Goal: Task Accomplishment & Management: Manage account settings

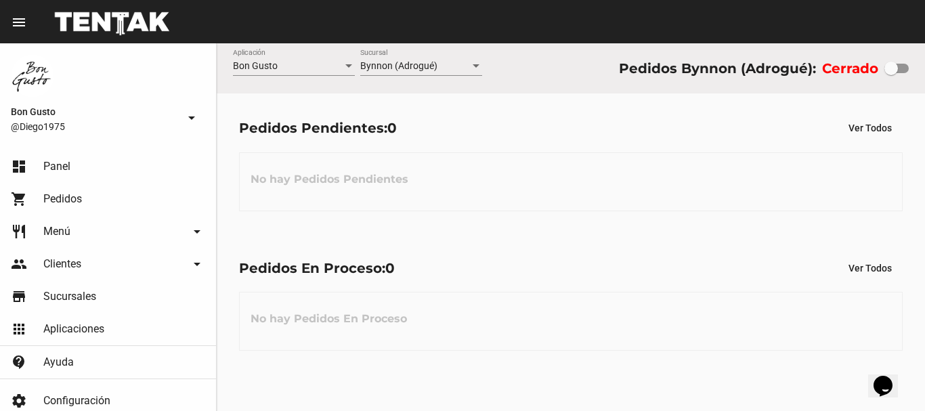
drag, startPoint x: 896, startPoint y: 64, endPoint x: 849, endPoint y: 133, distance: 84.3
click at [914, 64] on div "Bon Gusto Aplicación Bynnon (Adrogué) Sucursal Pedidos Bynnon (Adrogué): Cerrado" at bounding box center [571, 68] width 708 height 50
checkbox input "true"
click at [254, 69] on span "Bon Gusto" at bounding box center [255, 65] width 45 height 11
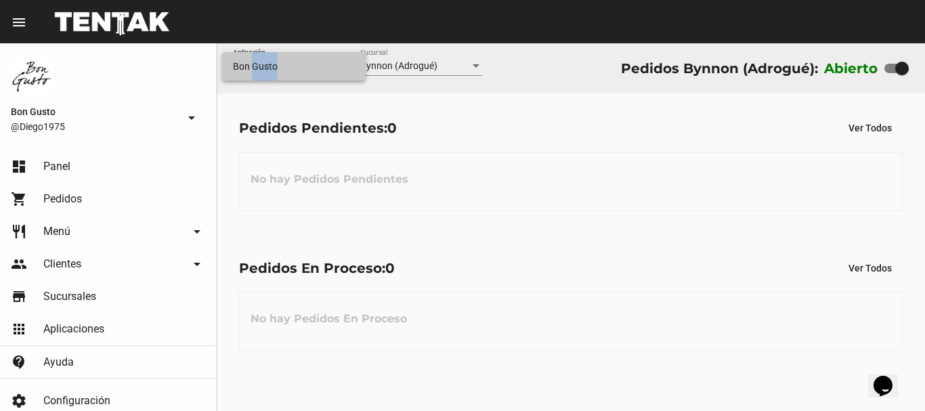
click at [281, 120] on div "Bon Gusto" at bounding box center [462, 205] width 925 height 411
drag, startPoint x: 495, startPoint y: 300, endPoint x: 428, endPoint y: 231, distance: 95.7
click at [495, 298] on div at bounding box center [462, 205] width 925 height 411
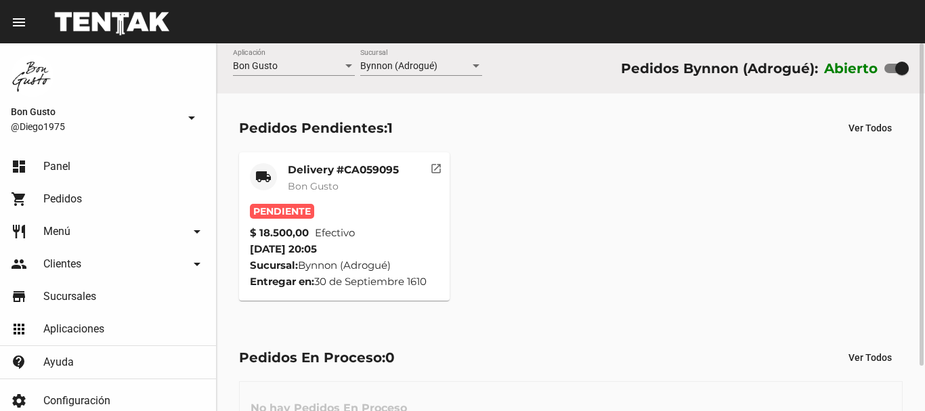
click at [308, 183] on span "Bon Gusto" at bounding box center [313, 186] width 51 height 12
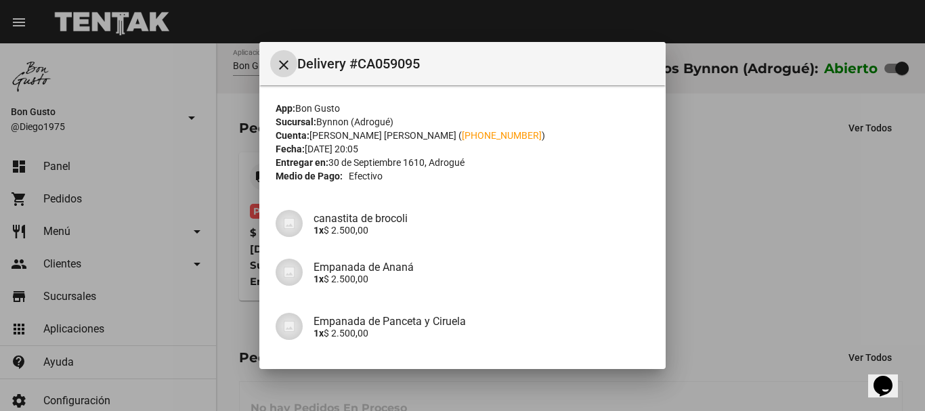
scroll to position [281, 0]
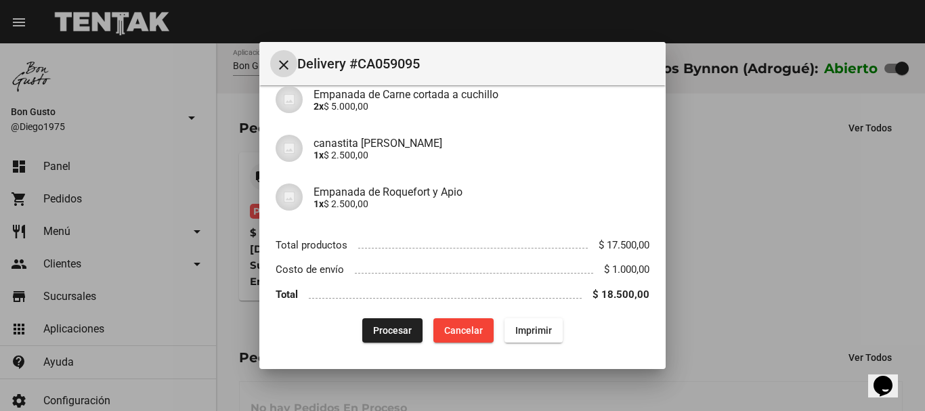
click at [388, 330] on span "Procesar" at bounding box center [392, 330] width 39 height 11
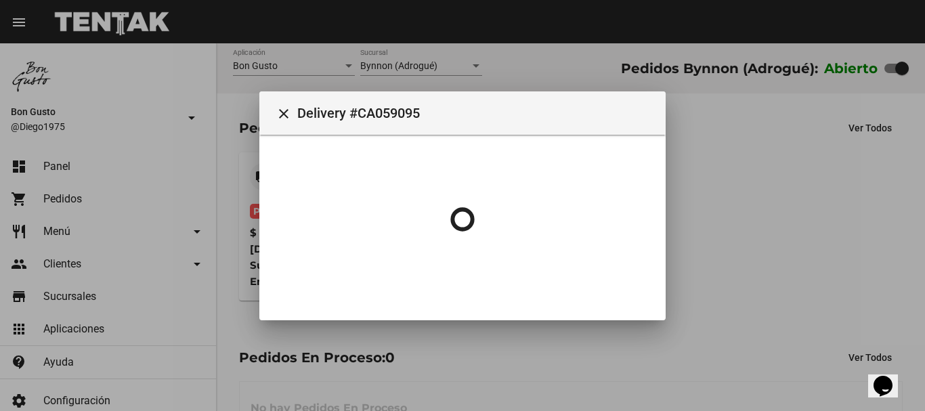
scroll to position [0, 0]
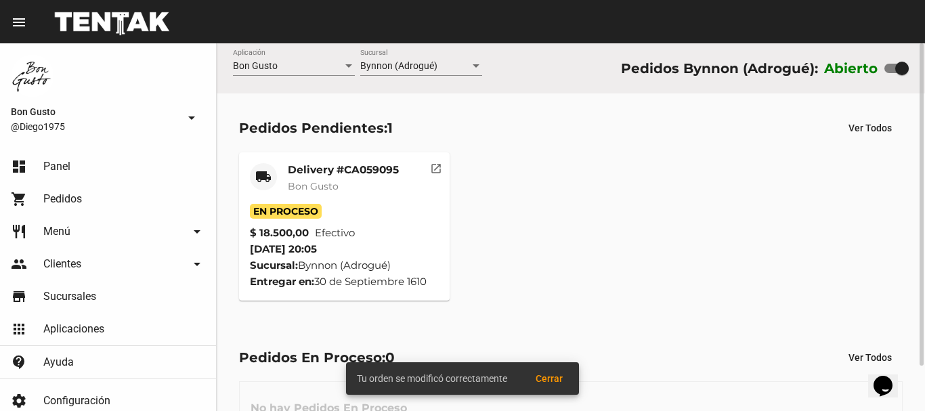
click at [440, 167] on mat-icon "open_in_new" at bounding box center [436, 166] width 12 height 12
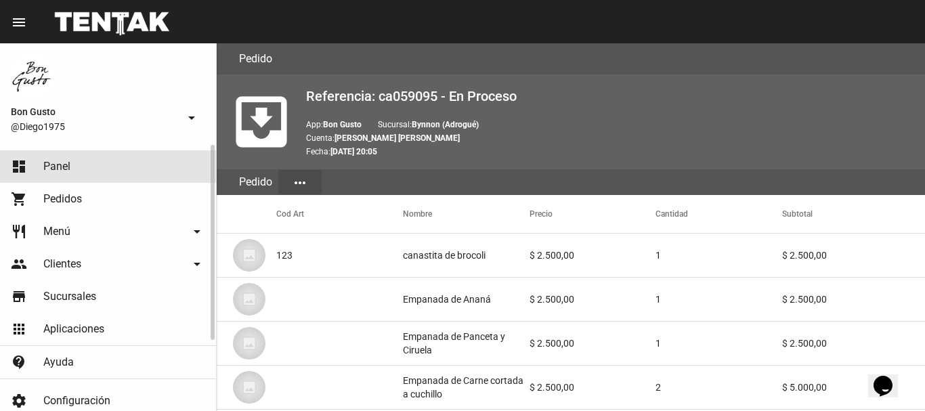
click at [70, 160] on link "dashboard Panel" at bounding box center [108, 166] width 216 height 32
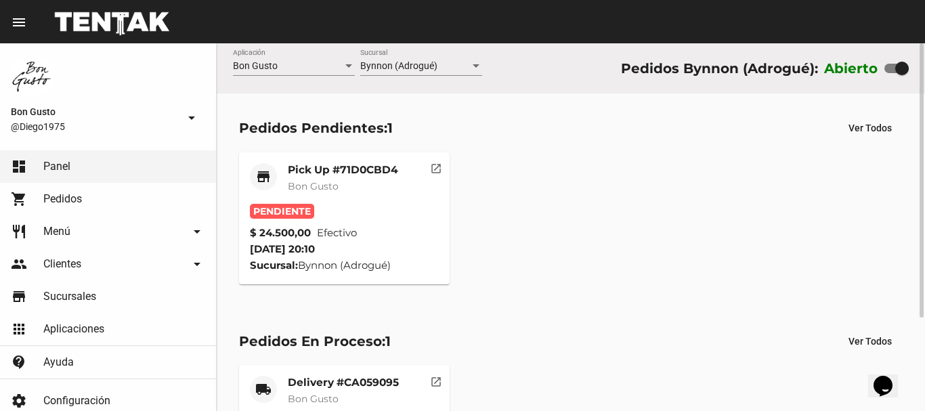
click at [347, 201] on div "Pick Up #71D0CBD4 Bon Gusto" at bounding box center [343, 183] width 110 height 41
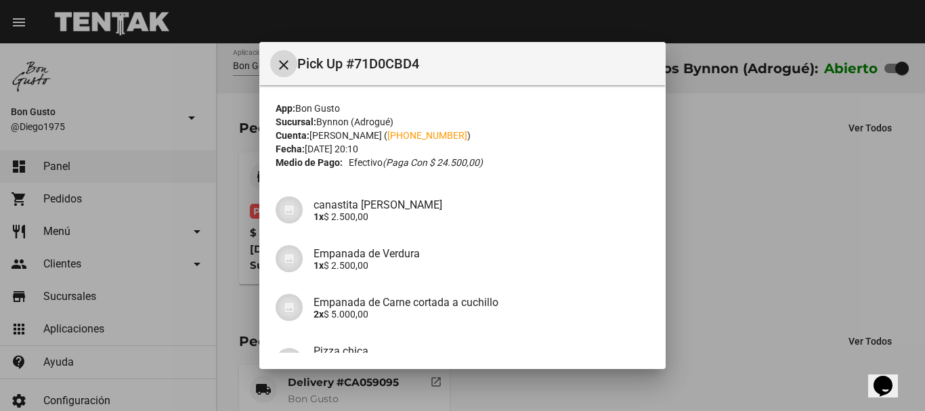
scroll to position [146, 0]
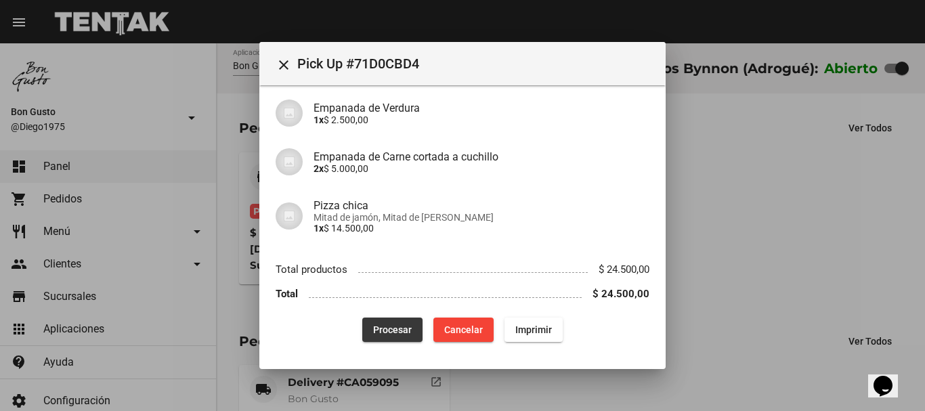
click at [386, 328] on span "Procesar" at bounding box center [392, 329] width 39 height 11
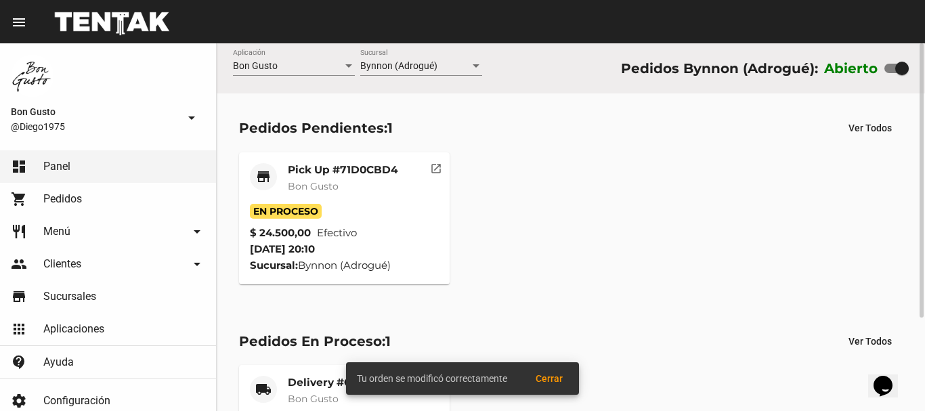
scroll to position [125, 0]
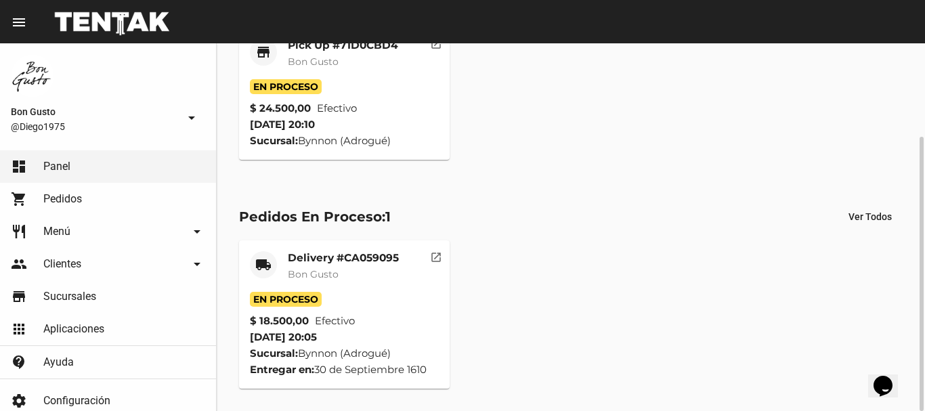
click at [408, 275] on mat-card-header "local_shipping Delivery #CA059095 Bon Gusto" at bounding box center [344, 271] width 189 height 41
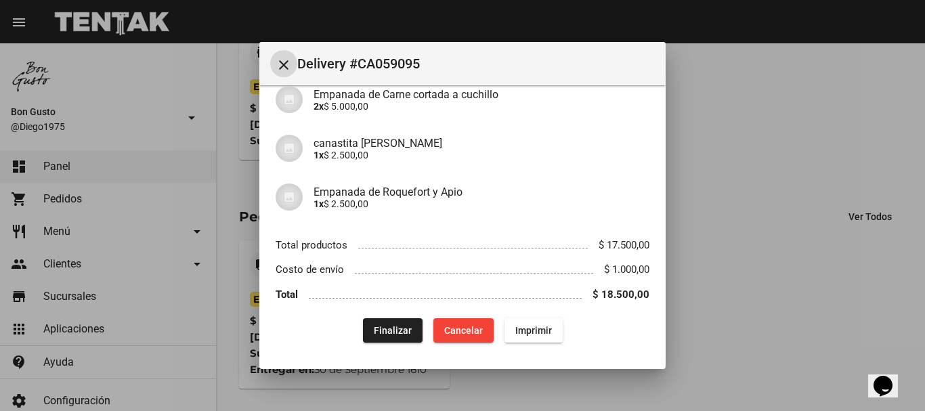
scroll to position [56, 0]
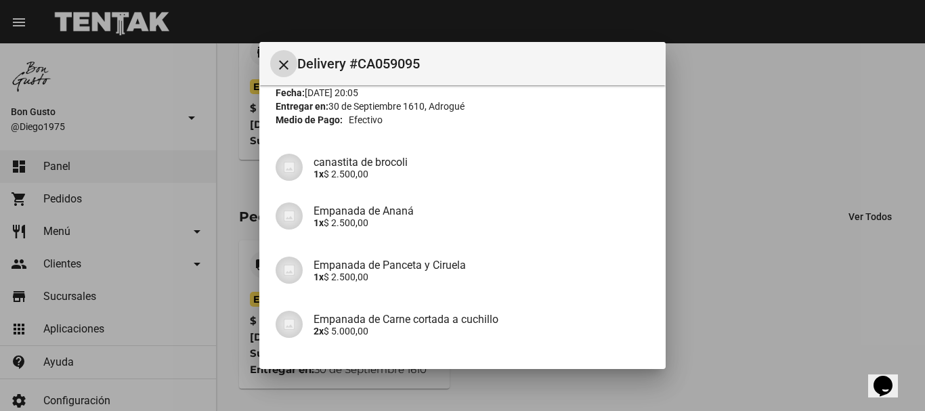
click at [284, 67] on mat-icon "close" at bounding box center [283, 65] width 16 height 16
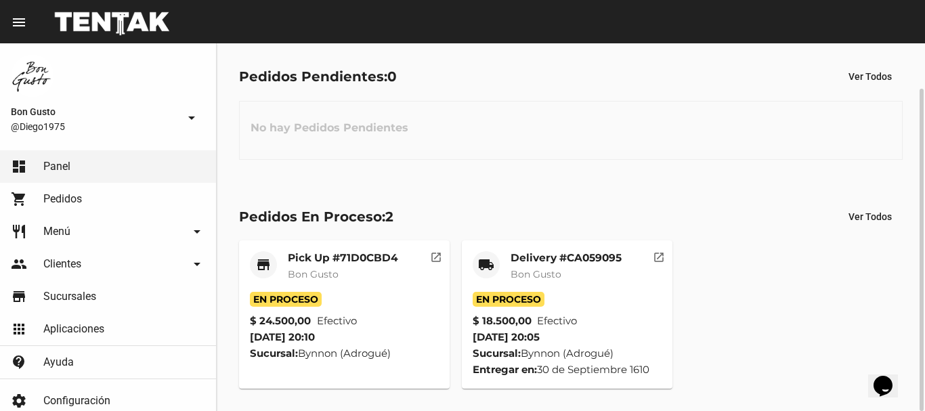
scroll to position [51, 0]
click at [395, 290] on mat-card-header "store Pick Up #71D0CBD4 Bon Gusto" at bounding box center [344, 271] width 189 height 41
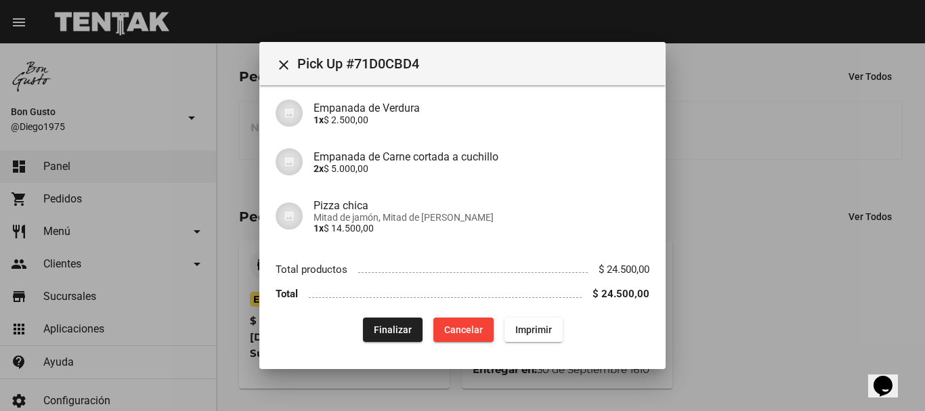
scroll to position [0, 0]
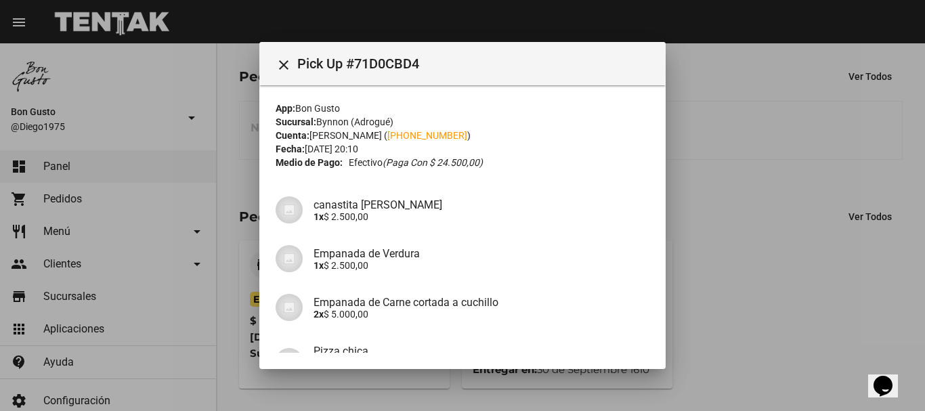
click at [774, 252] on div at bounding box center [462, 205] width 925 height 411
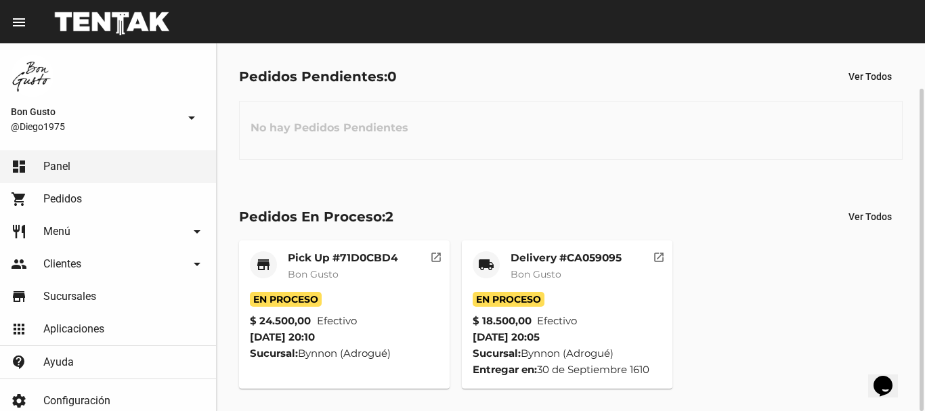
click at [430, 257] on mat-icon "open_in_new" at bounding box center [436, 255] width 12 height 12
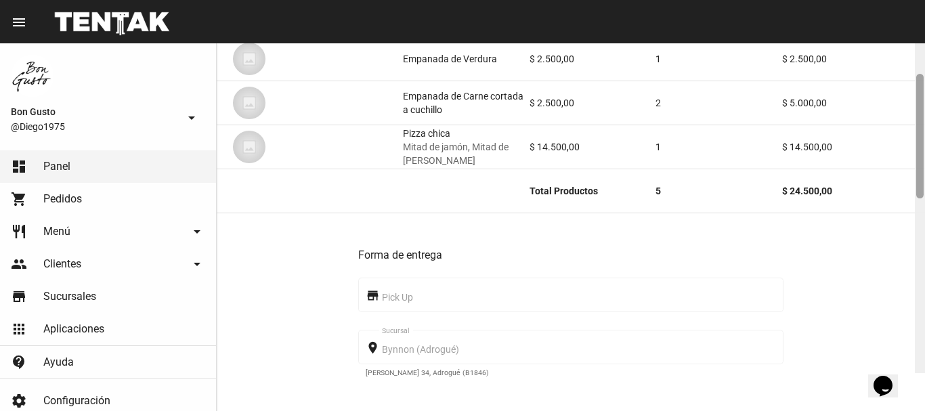
scroll to position [270, 0]
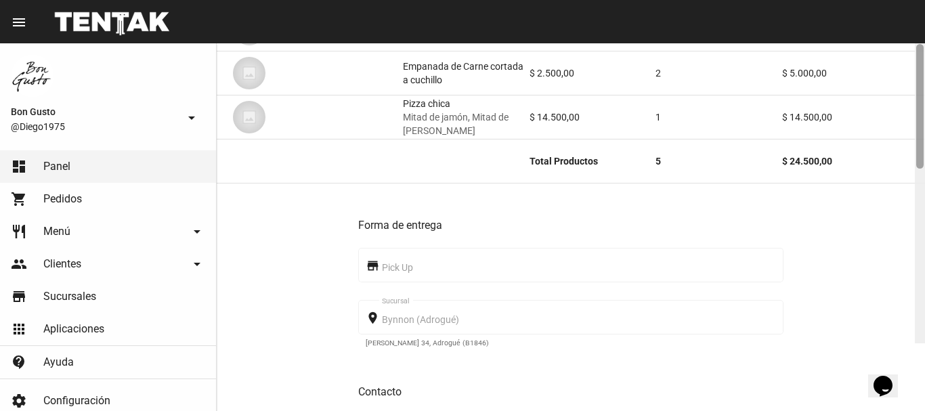
drag, startPoint x: 918, startPoint y: 93, endPoint x: 924, endPoint y: 185, distance: 92.2
click at [924, 185] on div at bounding box center [919, 160] width 10 height 368
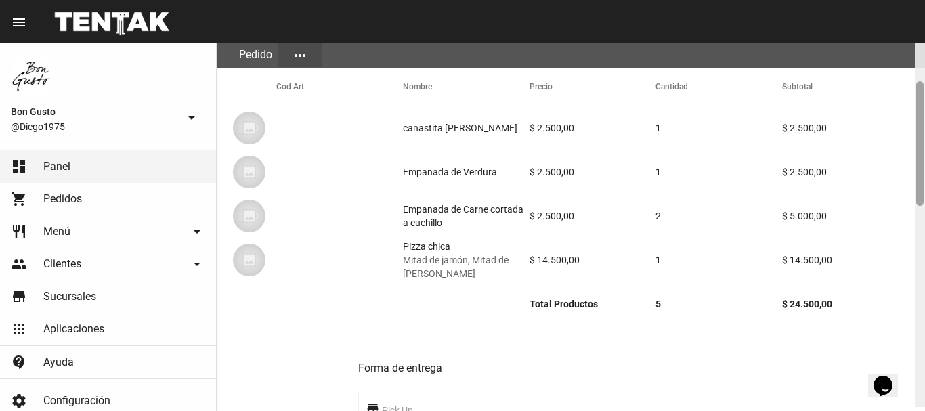
scroll to position [129, 0]
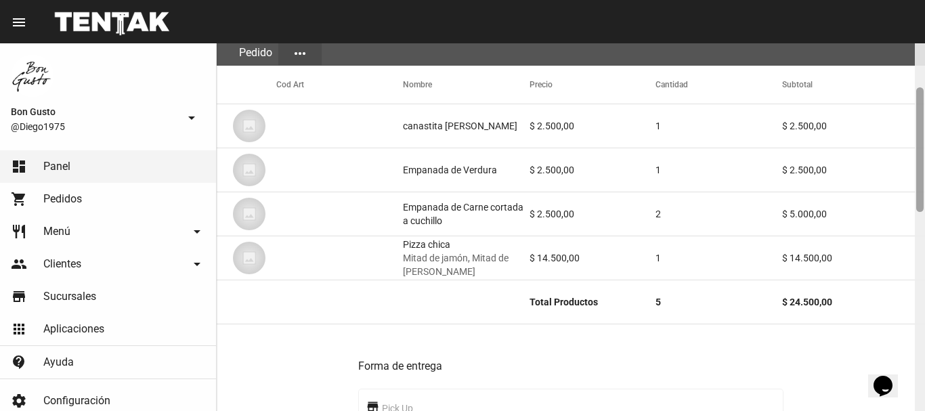
drag, startPoint x: 919, startPoint y: 202, endPoint x: 924, endPoint y: 154, distance: 48.3
click at [924, 154] on div at bounding box center [919, 227] width 10 height 368
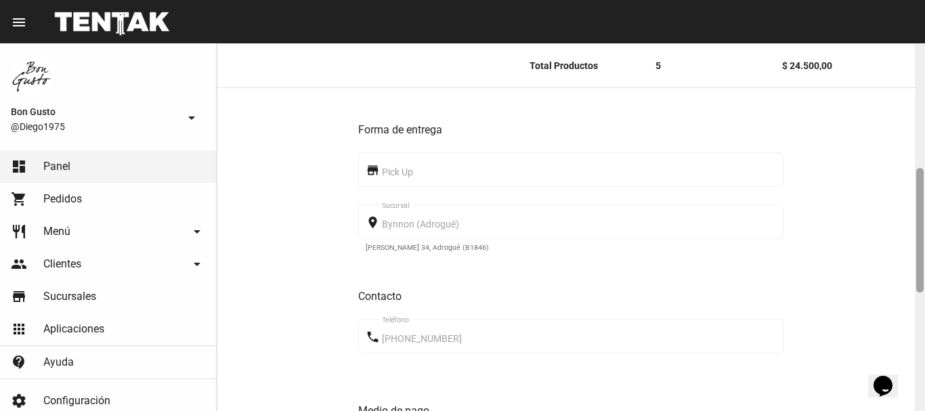
drag, startPoint x: 917, startPoint y: 173, endPoint x: 923, endPoint y: 255, distance: 82.1
click at [923, 254] on div at bounding box center [919, 227] width 10 height 368
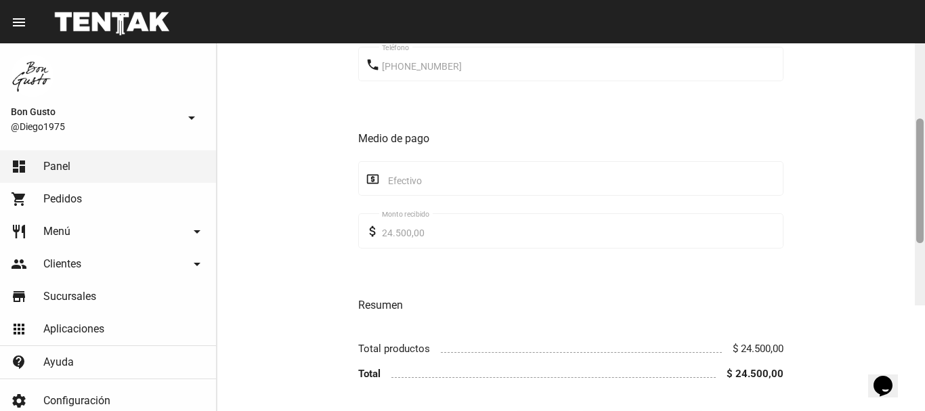
scroll to position [529, 0]
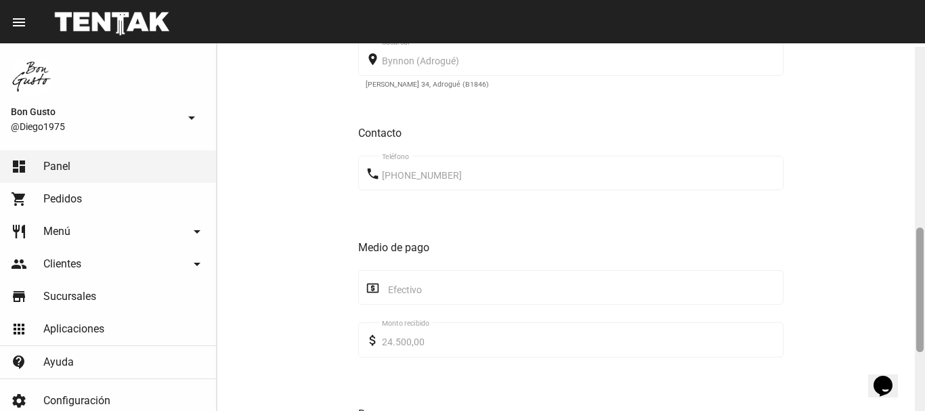
drag, startPoint x: 917, startPoint y: 254, endPoint x: 924, endPoint y: 309, distance: 55.2
click at [924, 309] on div at bounding box center [919, 231] width 10 height 368
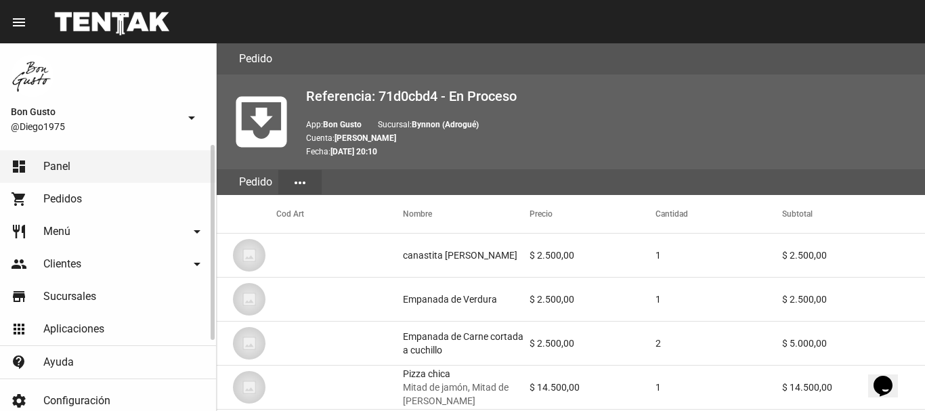
click at [187, 164] on link "dashboard Panel" at bounding box center [108, 166] width 216 height 32
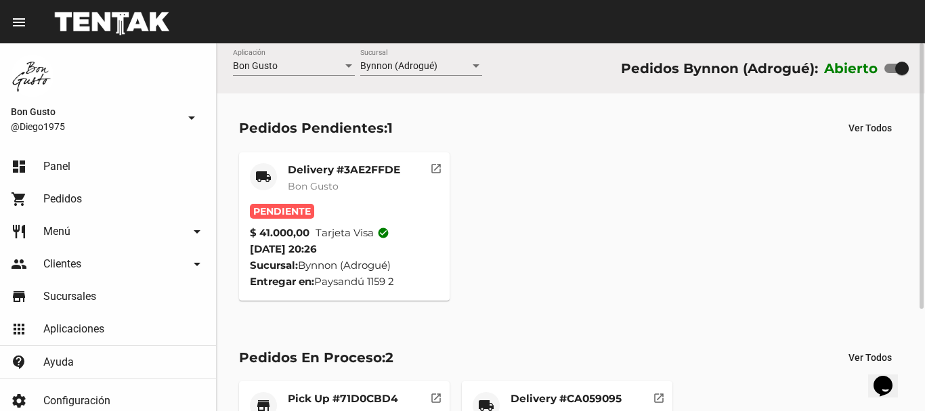
click at [441, 164] on mat-icon "open_in_new" at bounding box center [436, 166] width 12 height 12
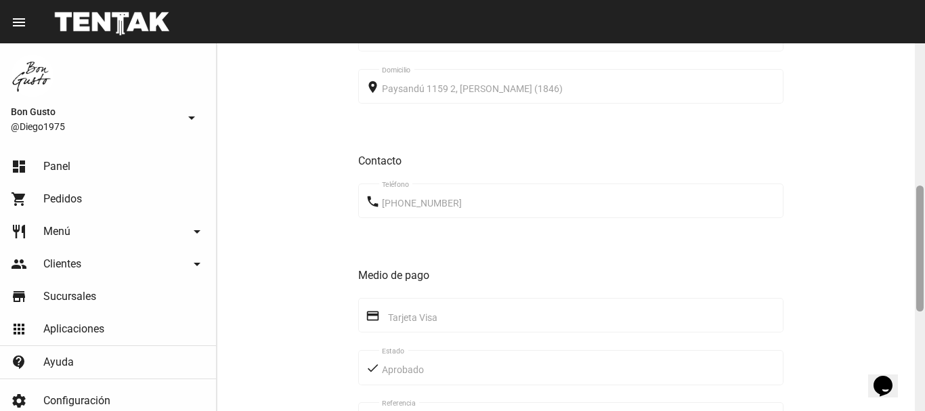
scroll to position [383, 0]
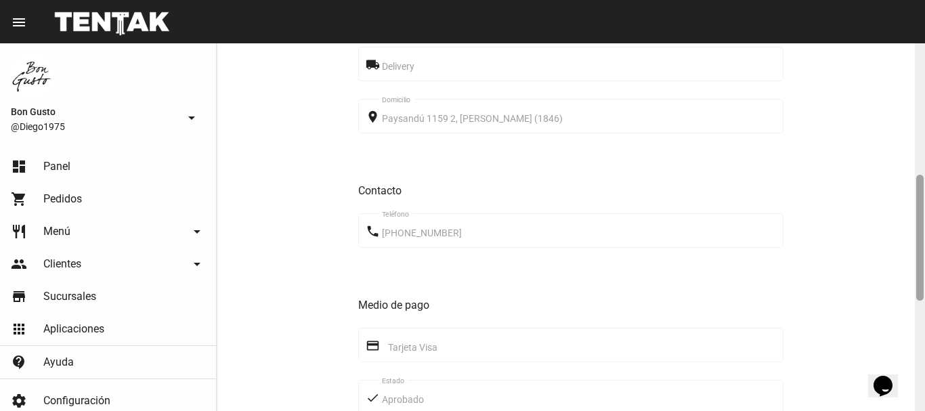
drag, startPoint x: 922, startPoint y: 301, endPoint x: 905, endPoint y: 191, distance: 110.9
click at [905, 191] on div "Pedido move_to_inbox Referencia: 3ae2ffde - Pendiente App: Bon Gusto Sucursal: …" at bounding box center [571, 227] width 708 height 368
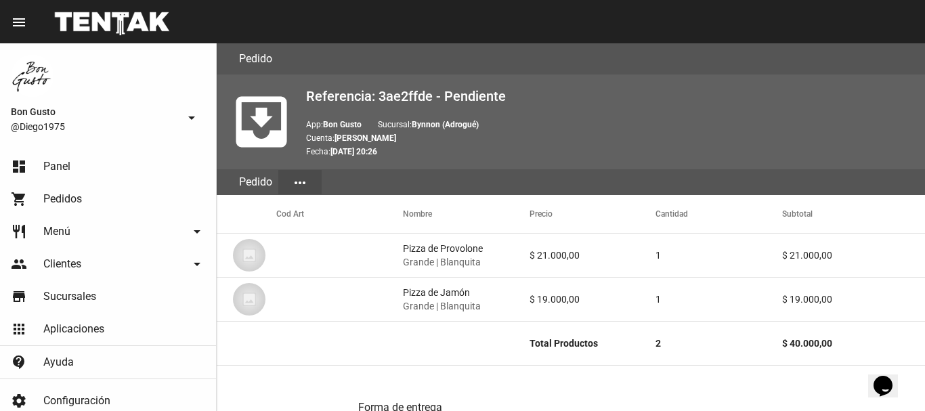
scroll to position [702, 0]
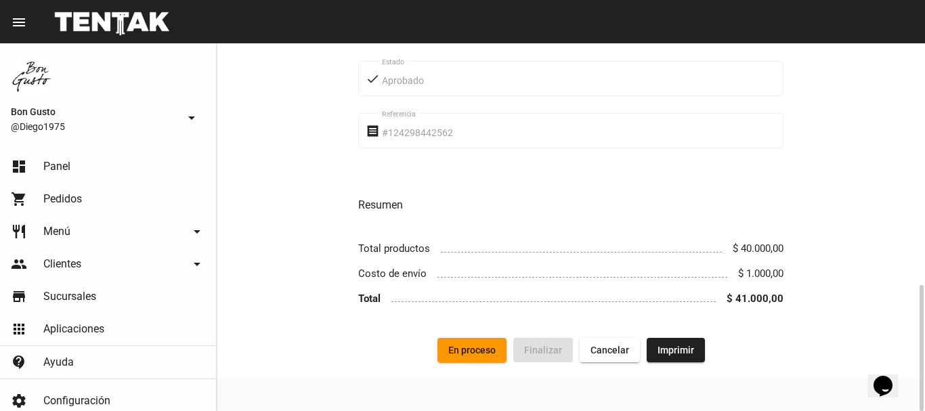
click at [480, 351] on span "En proceso" at bounding box center [471, 349] width 47 height 11
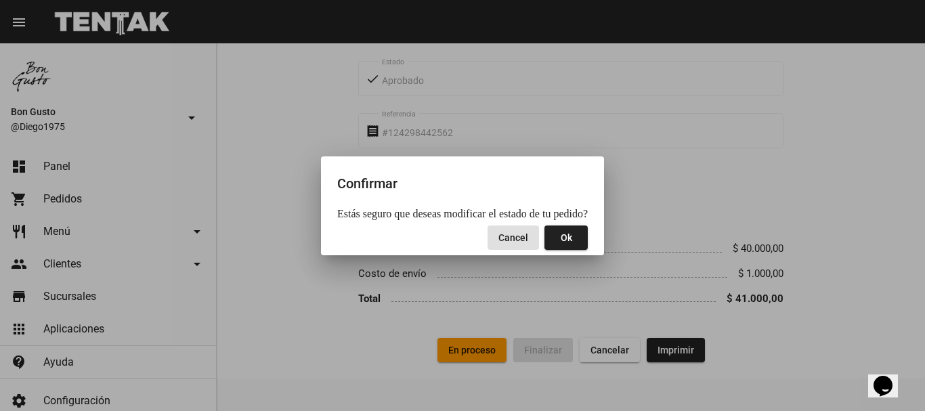
click at [560, 239] on span "Ok" at bounding box center [566, 237] width 12 height 11
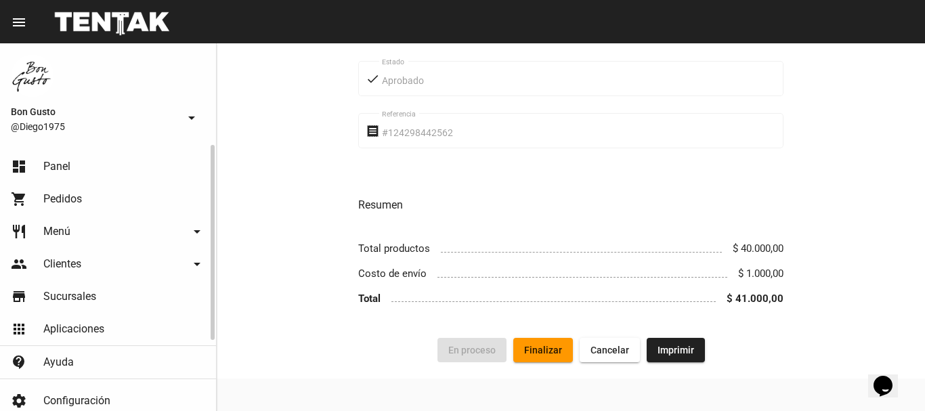
click at [70, 194] on span "Pedidos" at bounding box center [62, 199] width 39 height 14
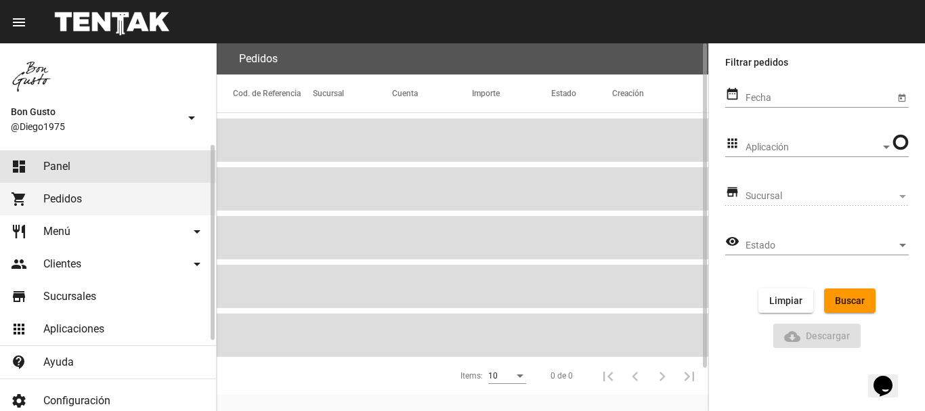
click at [78, 169] on link "dashboard Panel" at bounding box center [108, 166] width 216 height 32
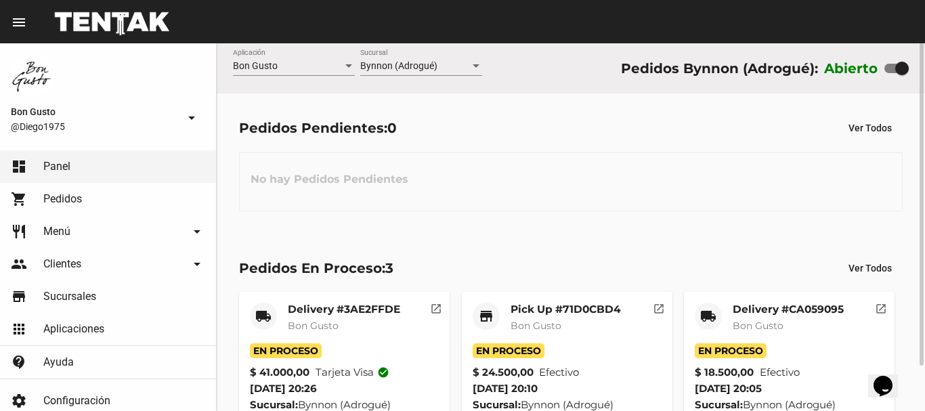
scroll to position [51, 0]
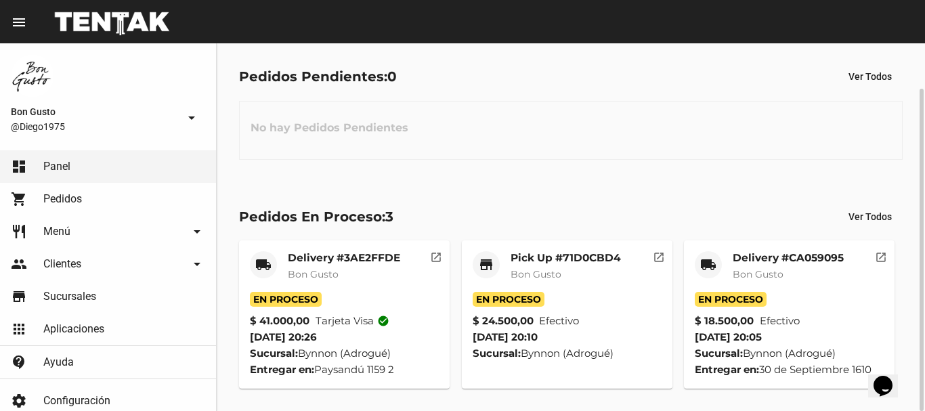
click at [655, 253] on mat-icon "open_in_new" at bounding box center [658, 255] width 12 height 12
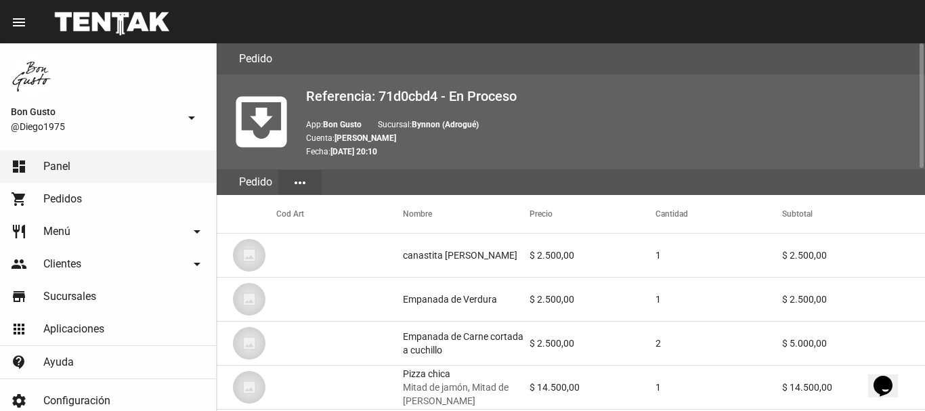
scroll to position [713, 0]
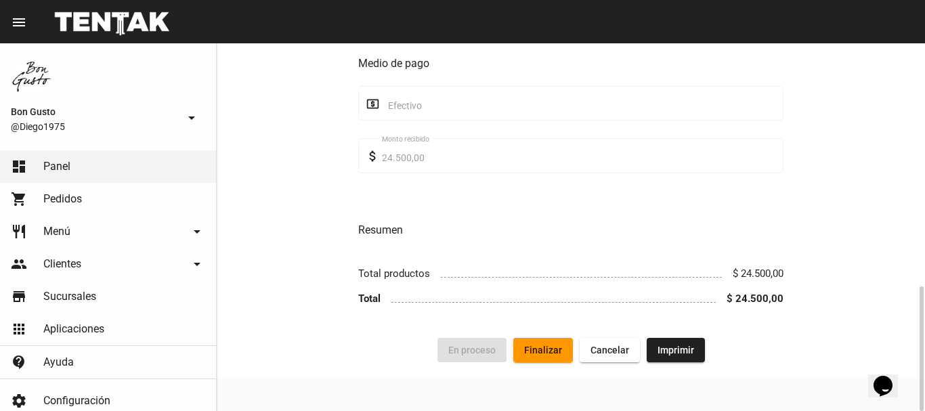
click at [536, 349] on span "Finalizar" at bounding box center [543, 349] width 38 height 11
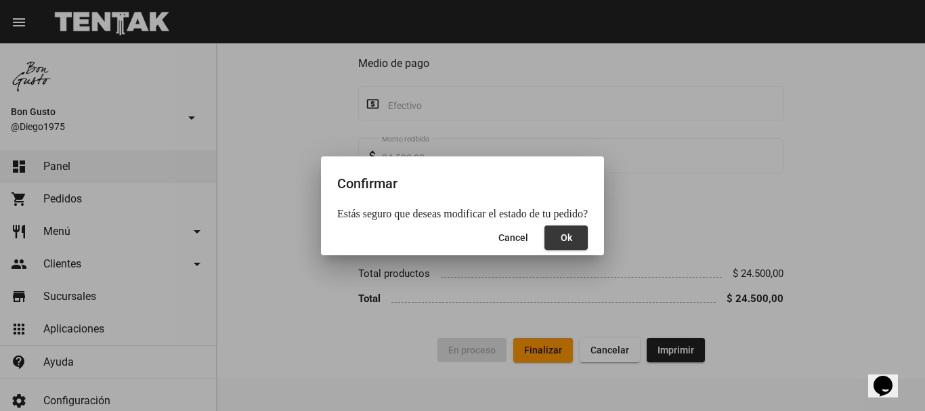
click at [566, 244] on button "Ok" at bounding box center [565, 237] width 43 height 24
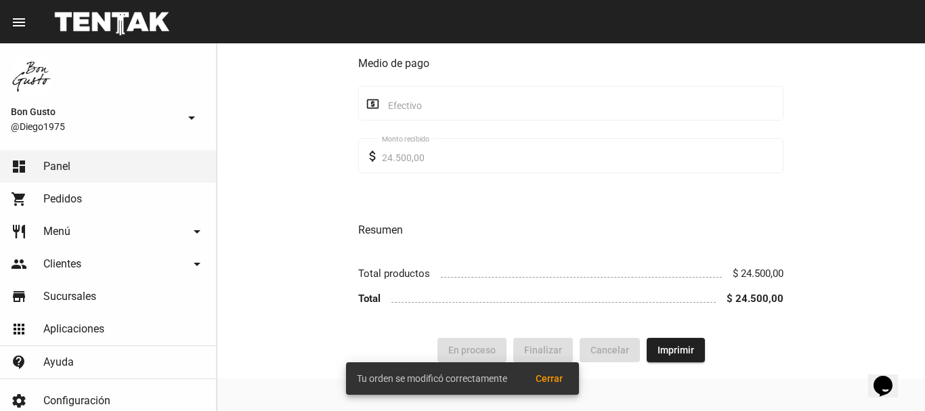
click at [543, 375] on span "Cerrar" at bounding box center [548, 378] width 27 height 11
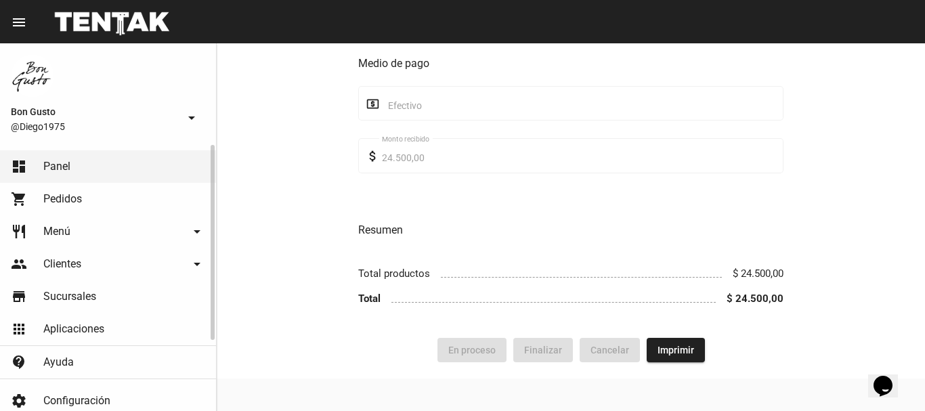
click at [66, 200] on span "Pedidos" at bounding box center [62, 199] width 39 height 14
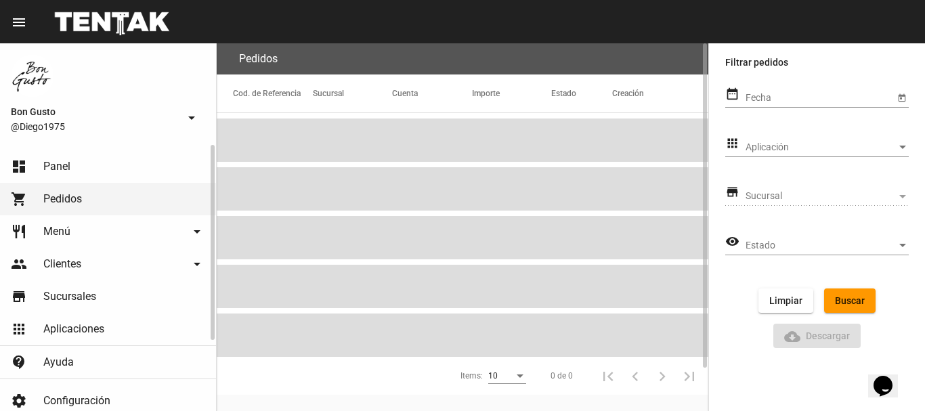
click at [72, 166] on link "dashboard Panel" at bounding box center [108, 166] width 216 height 32
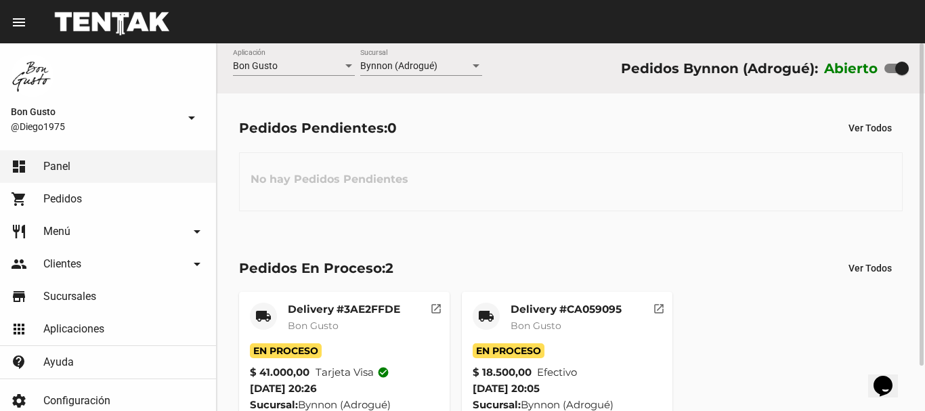
scroll to position [51, 0]
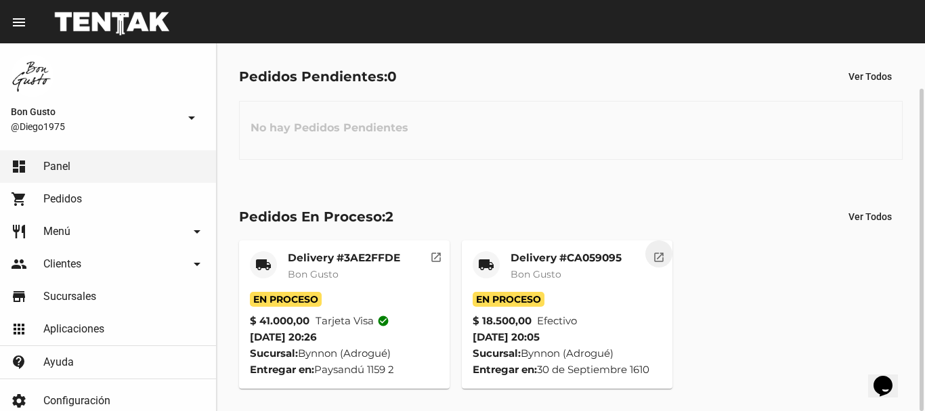
click at [661, 258] on button "open_in_new" at bounding box center [658, 253] width 27 height 27
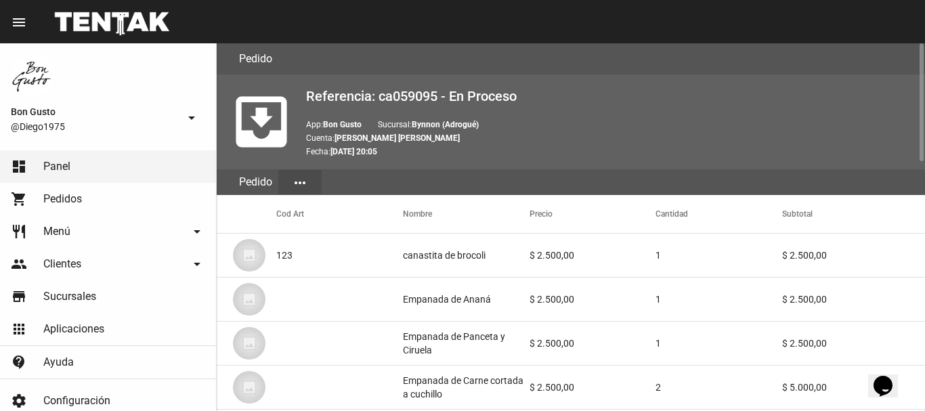
scroll to position [774, 0]
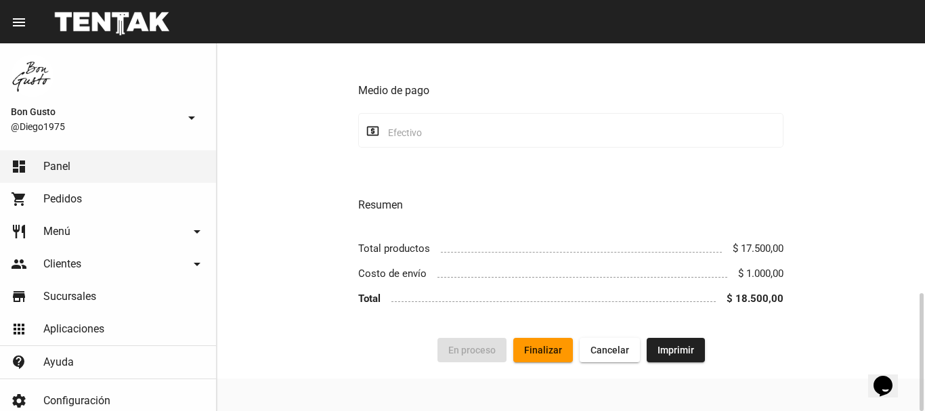
click at [559, 340] on button "Finalizar" at bounding box center [543, 350] width 60 height 24
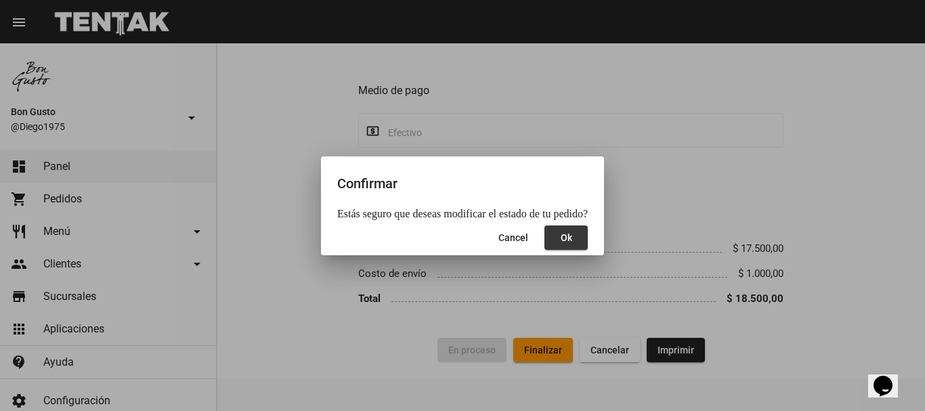
click at [573, 240] on button "Ok" at bounding box center [565, 237] width 43 height 24
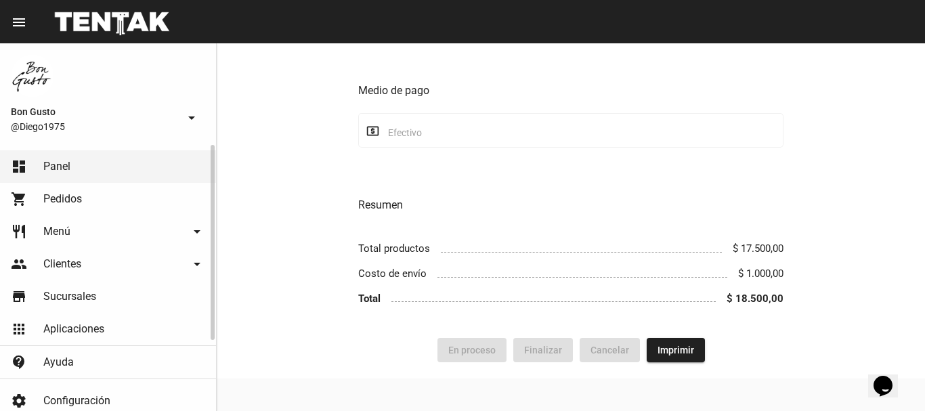
click at [175, 165] on link "dashboard Panel" at bounding box center [108, 166] width 216 height 32
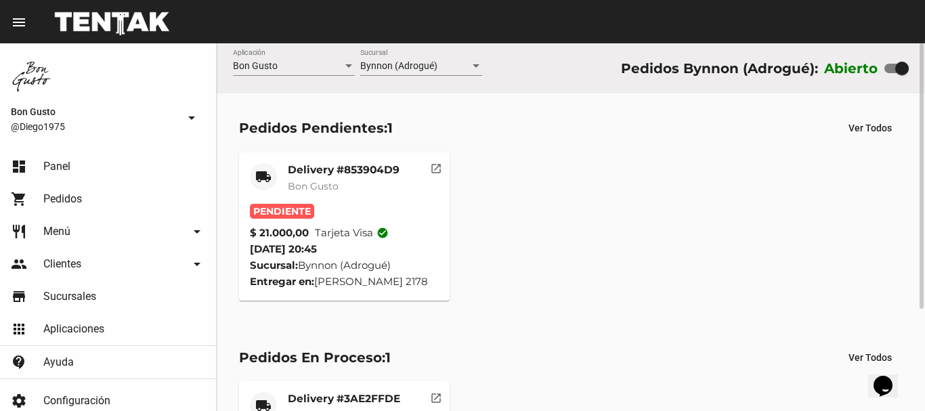
click at [441, 169] on mat-icon "open_in_new" at bounding box center [436, 166] width 12 height 12
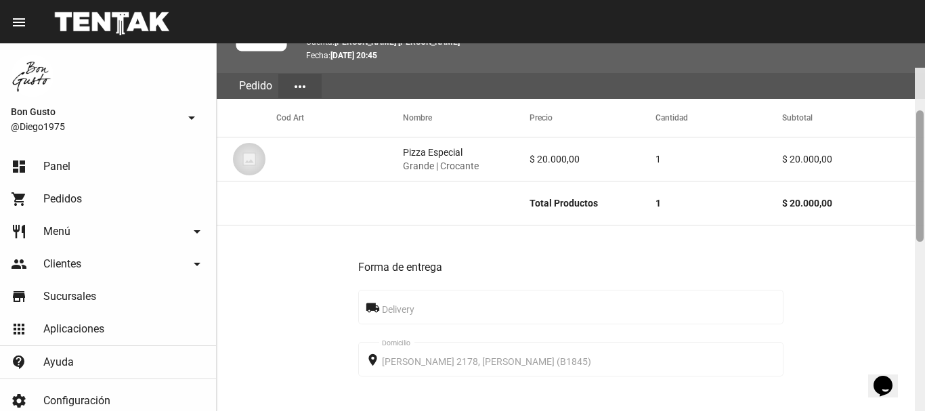
scroll to position [168, 0]
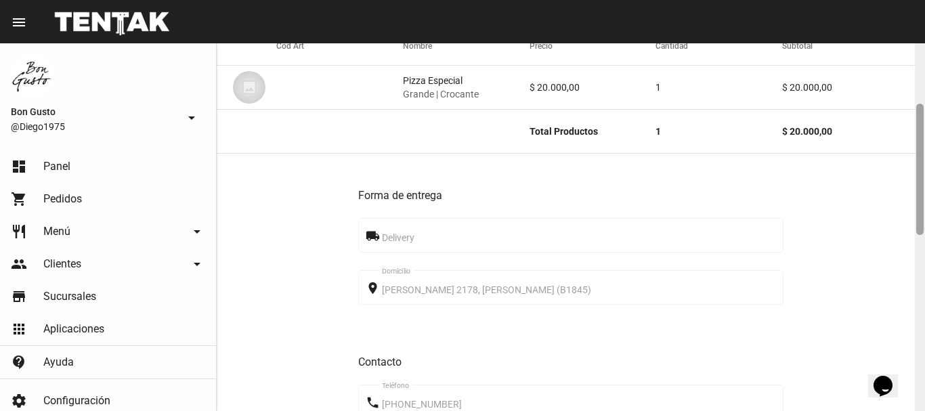
drag, startPoint x: 917, startPoint y: 51, endPoint x: 924, endPoint y: 111, distance: 60.6
click at [924, 111] on div at bounding box center [919, 227] width 10 height 368
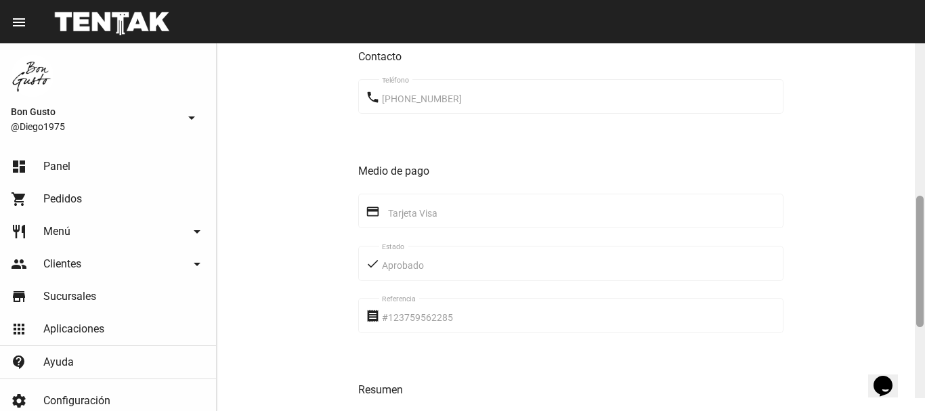
drag, startPoint x: 920, startPoint y: 110, endPoint x: 924, endPoint y: 221, distance: 111.1
click at [924, 221] on div at bounding box center [919, 214] width 10 height 368
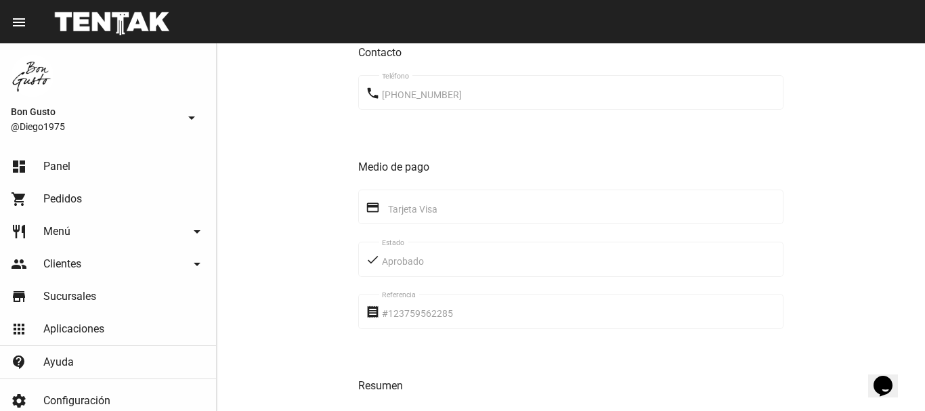
scroll to position [658, 0]
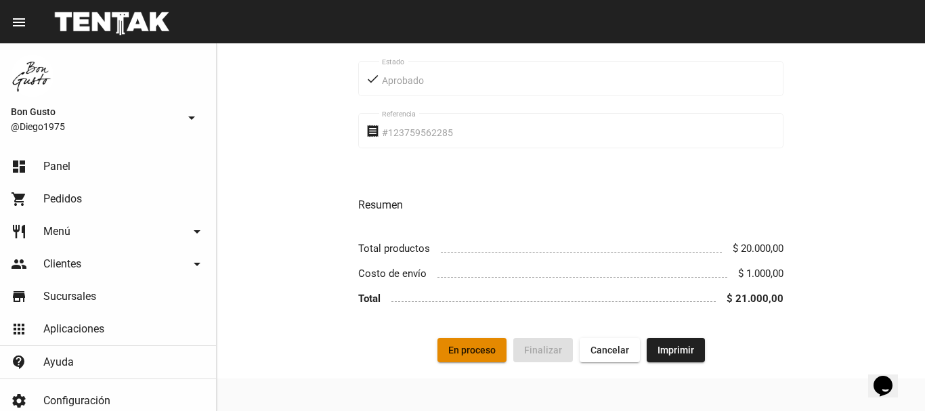
click at [467, 347] on span "En proceso" at bounding box center [471, 349] width 47 height 11
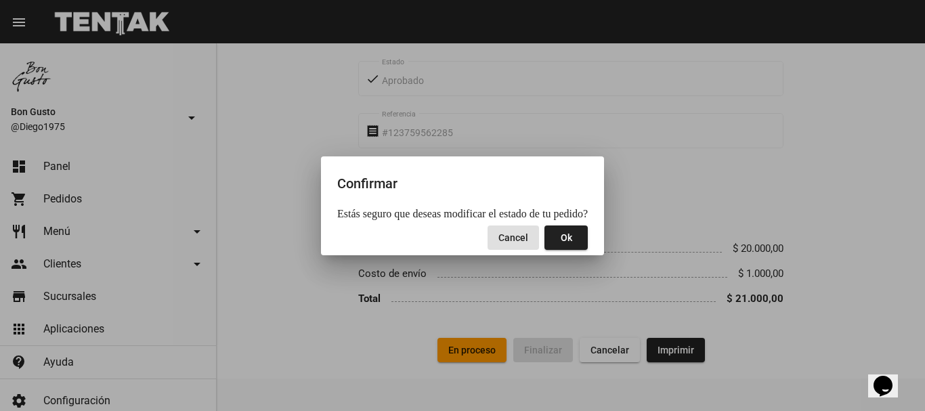
click at [564, 238] on span "Ok" at bounding box center [566, 237] width 12 height 11
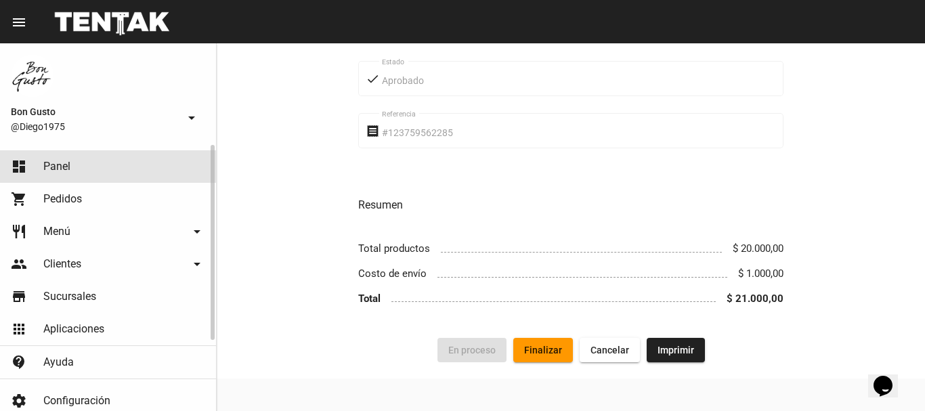
click at [40, 161] on link "dashboard Panel" at bounding box center [108, 166] width 216 height 32
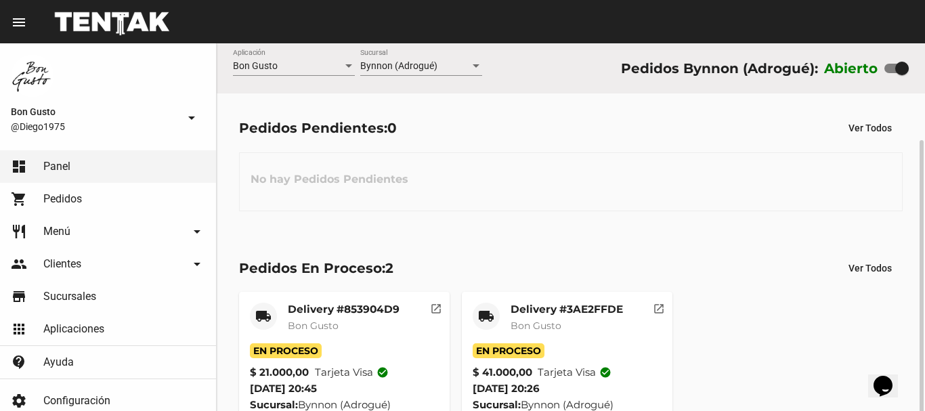
scroll to position [51, 0]
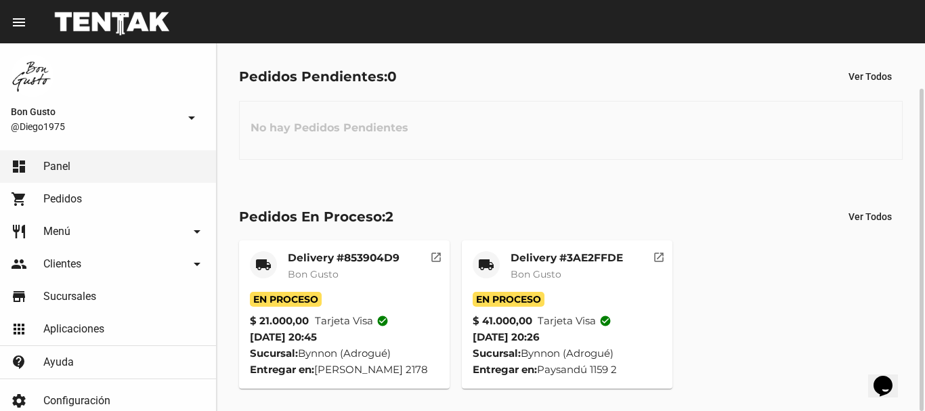
click at [427, 324] on div "$ 21.000,00 Tarjeta visa check_circle" at bounding box center [344, 321] width 189 height 16
click at [439, 258] on mat-icon "open_in_new" at bounding box center [436, 255] width 12 height 12
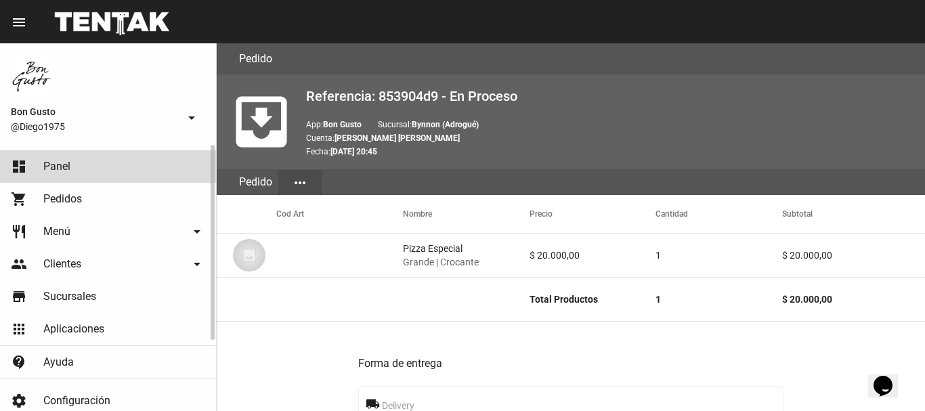
click at [100, 162] on link "dashboard Panel" at bounding box center [108, 166] width 216 height 32
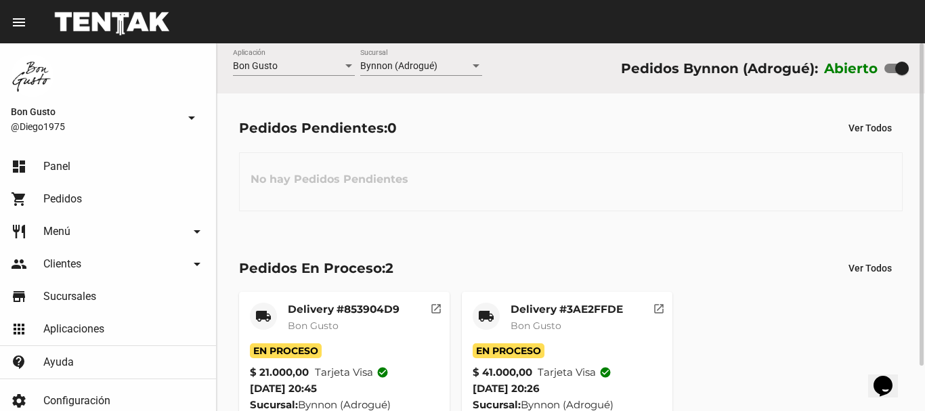
click at [435, 306] on mat-icon "open_in_new" at bounding box center [436, 307] width 12 height 12
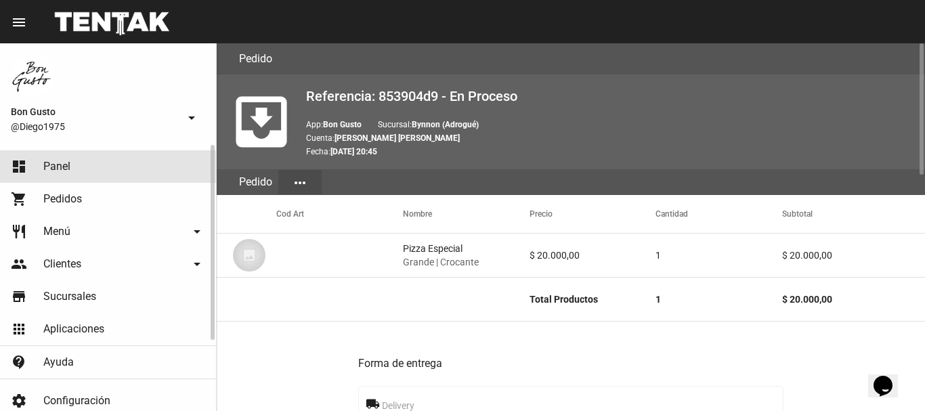
click at [103, 173] on link "dashboard Panel" at bounding box center [108, 166] width 216 height 32
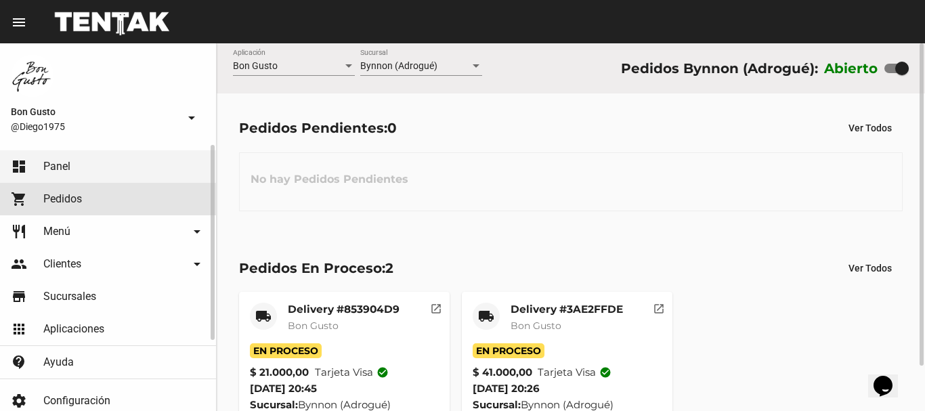
click at [75, 198] on span "Pedidos" at bounding box center [62, 199] width 39 height 14
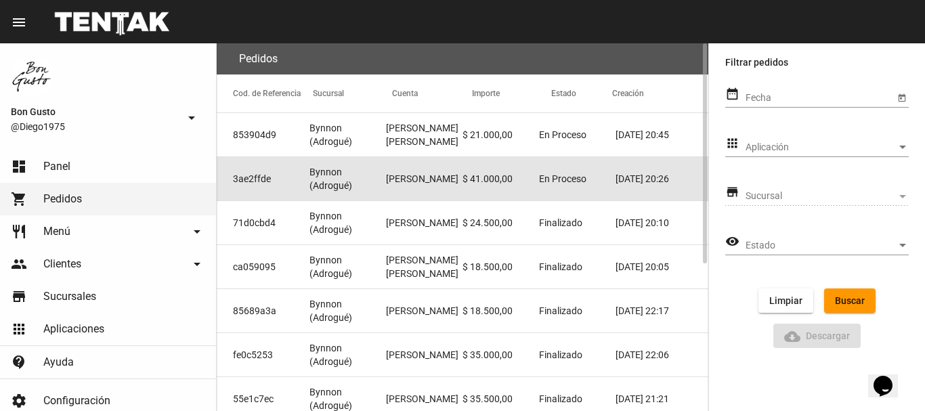
click at [528, 183] on mat-cell "$ 41.000,00" at bounding box center [500, 178] width 76 height 43
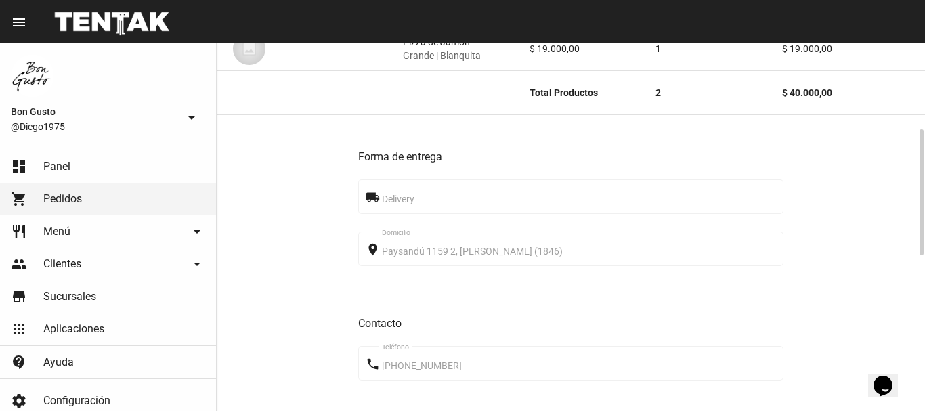
scroll to position [702, 0]
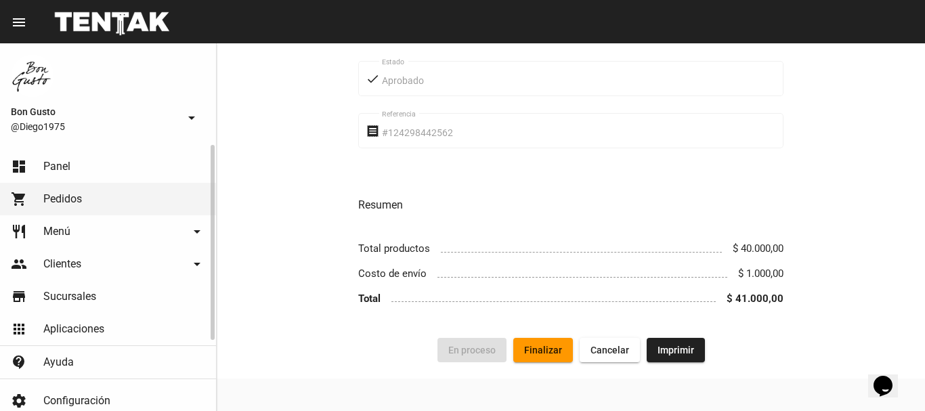
click at [66, 164] on span "Panel" at bounding box center [56, 167] width 27 height 14
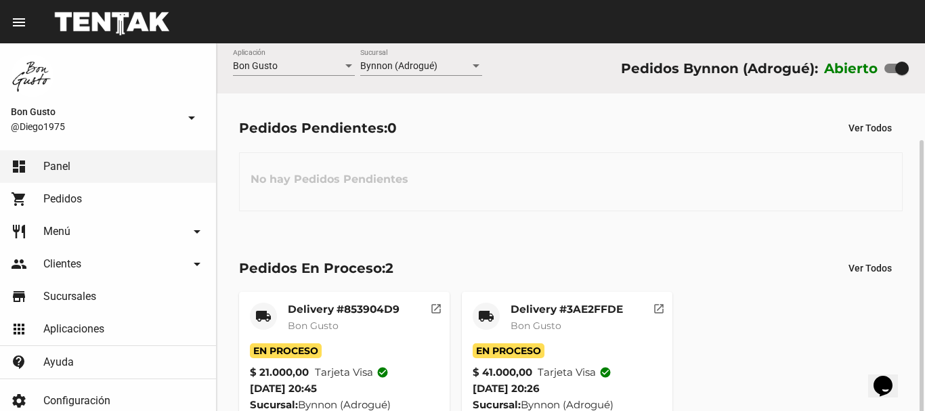
scroll to position [51, 0]
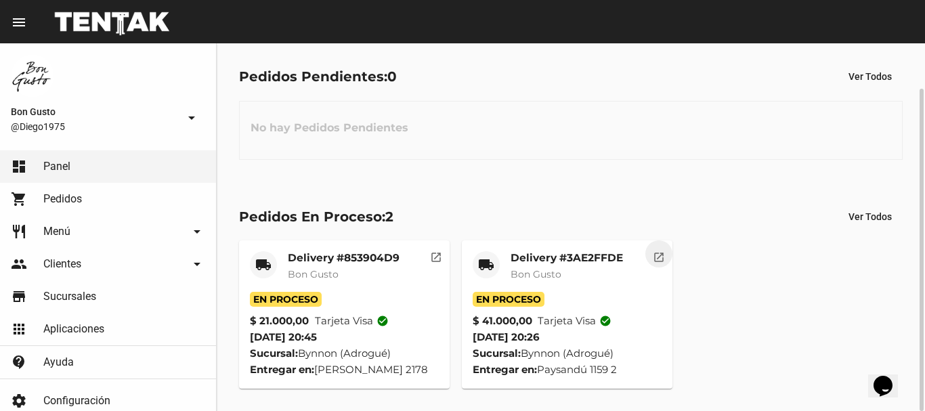
click at [655, 257] on mat-icon "open_in_new" at bounding box center [658, 255] width 12 height 12
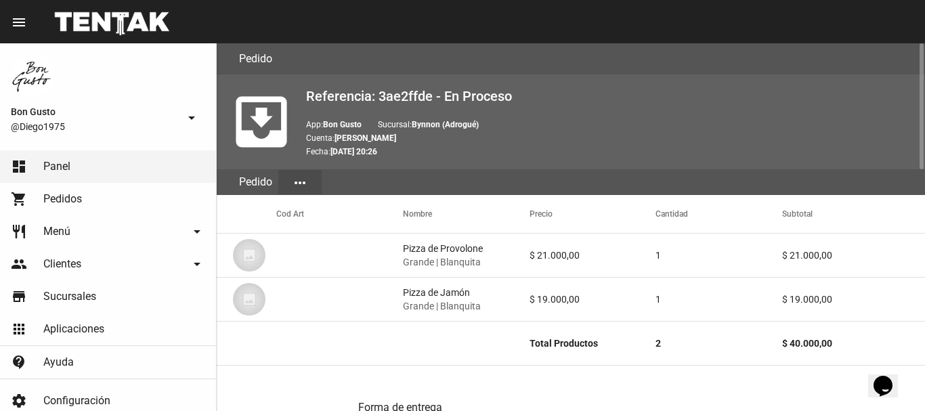
scroll to position [702, 0]
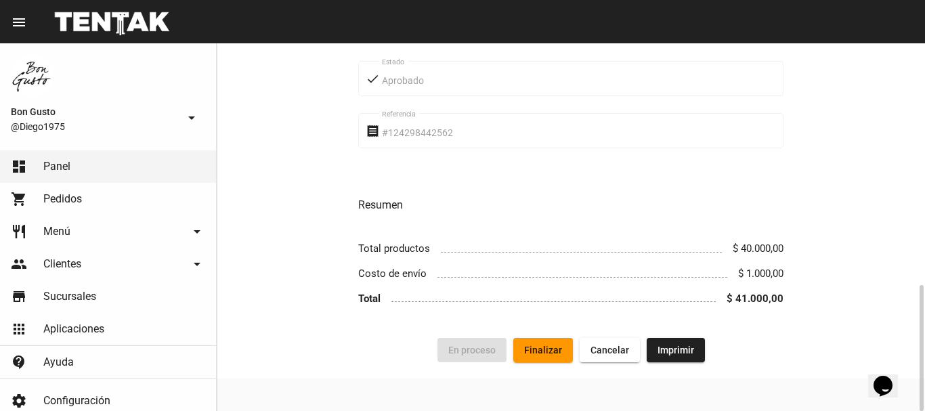
click at [547, 342] on button "Finalizar" at bounding box center [543, 350] width 60 height 24
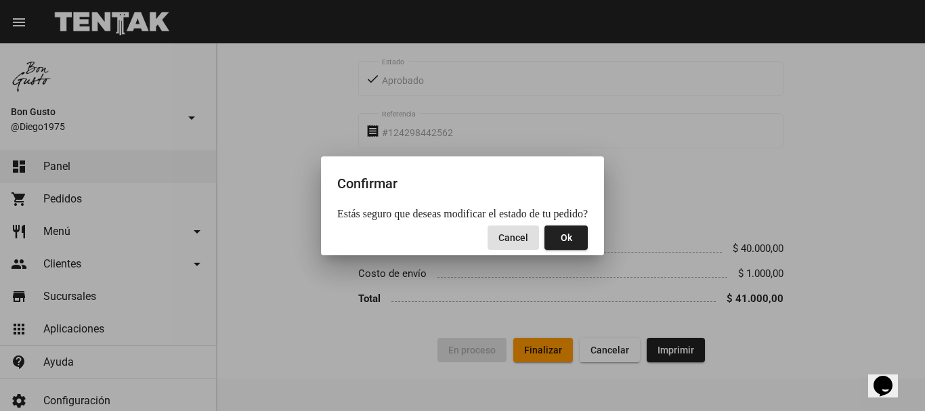
click at [571, 233] on button "Ok" at bounding box center [565, 237] width 43 height 24
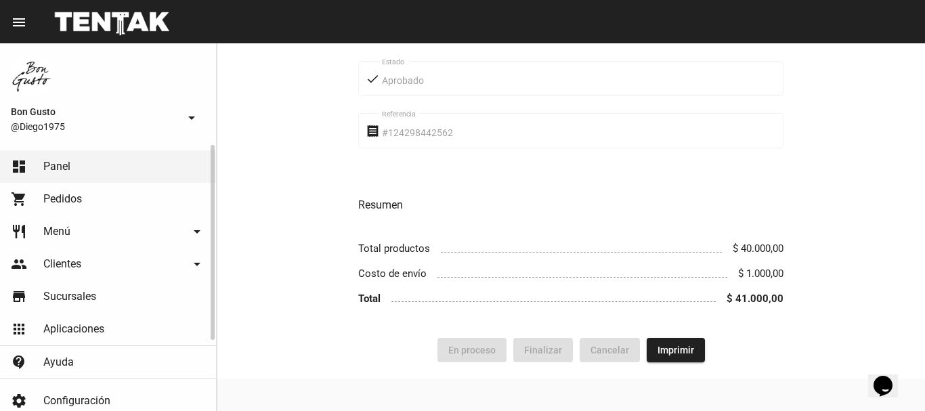
click at [68, 199] on span "Pedidos" at bounding box center [62, 199] width 39 height 14
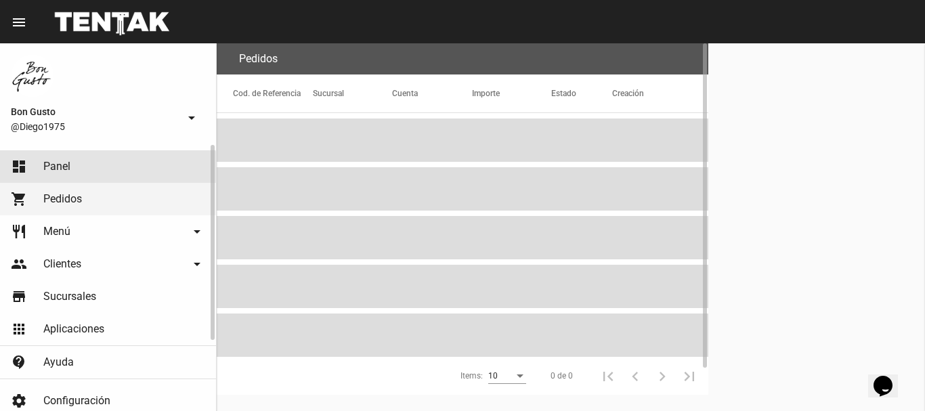
click at [83, 171] on link "dashboard Panel" at bounding box center [108, 166] width 216 height 32
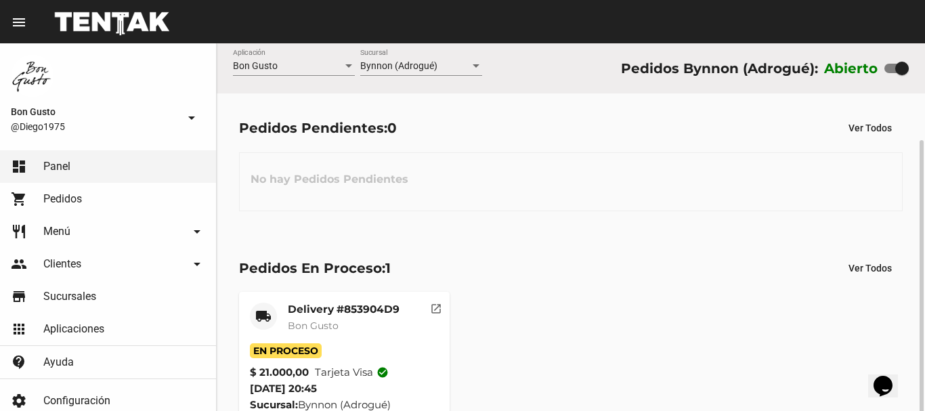
scroll to position [51, 0]
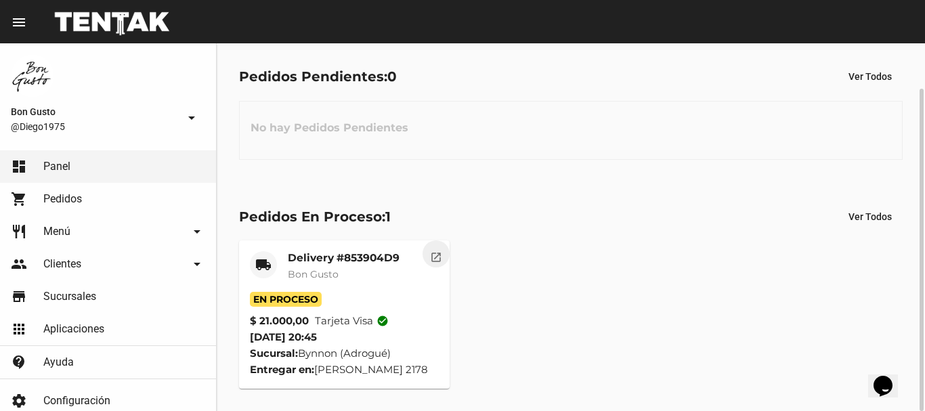
click at [432, 257] on mat-icon "open_in_new" at bounding box center [436, 255] width 12 height 12
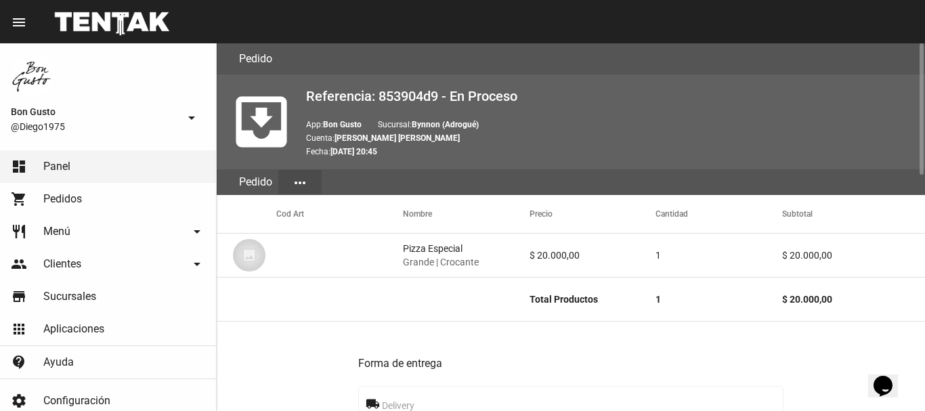
scroll to position [658, 0]
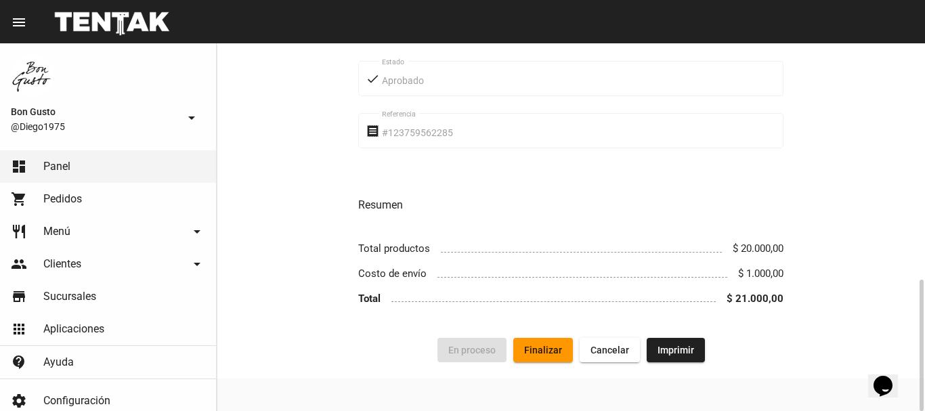
click at [539, 344] on button "Finalizar" at bounding box center [543, 350] width 60 height 24
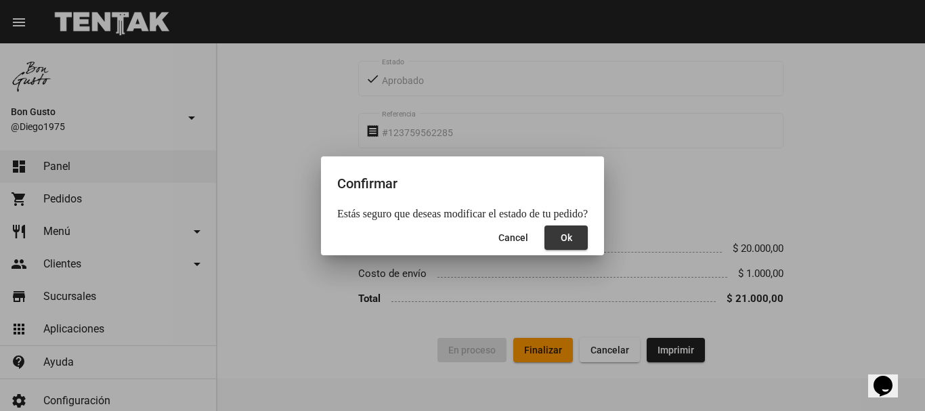
click at [560, 241] on span "Ok" at bounding box center [566, 237] width 12 height 11
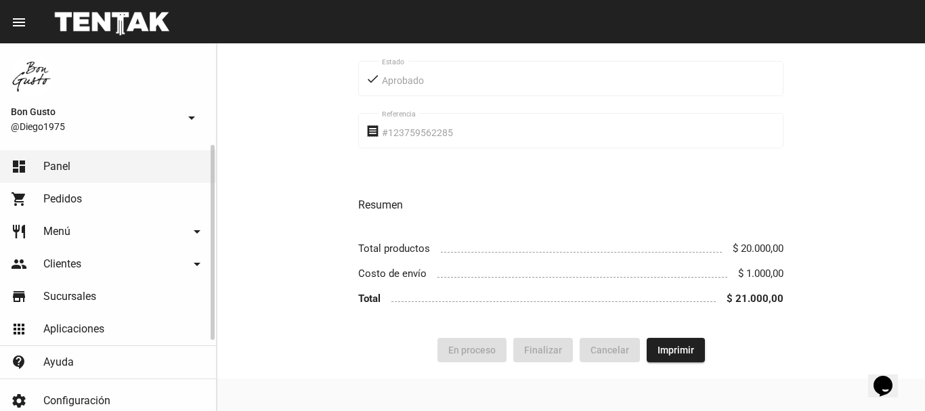
click at [104, 175] on link "dashboard Panel" at bounding box center [108, 166] width 216 height 32
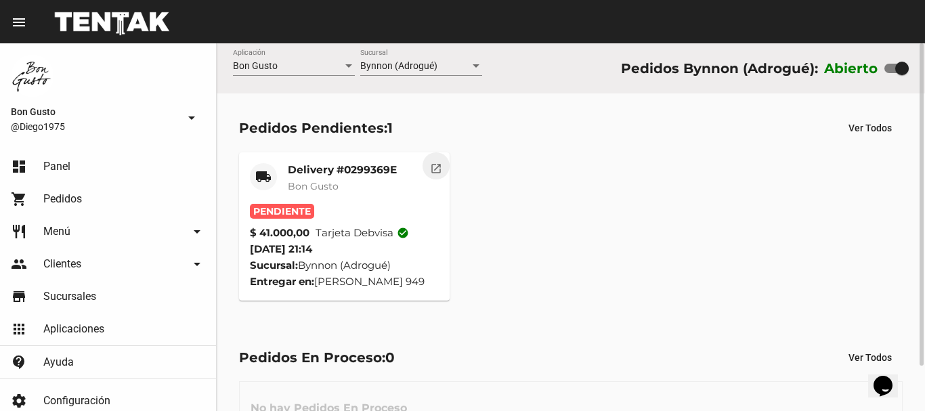
click at [441, 168] on mat-icon "open_in_new" at bounding box center [436, 166] width 12 height 12
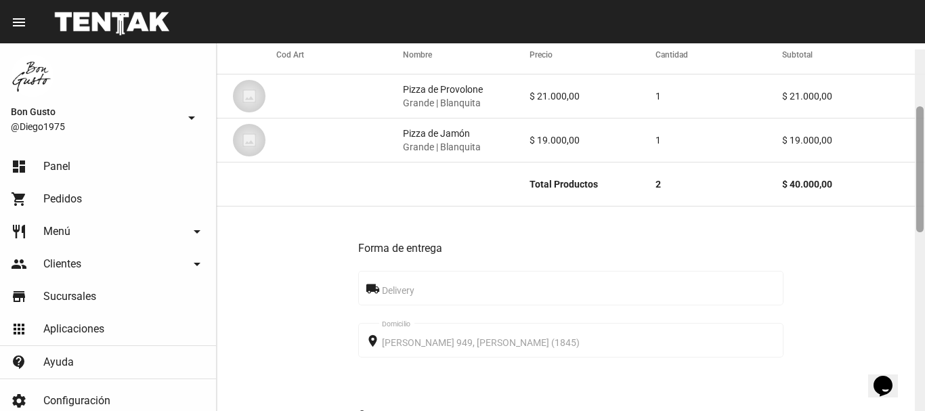
scroll to position [165, 0]
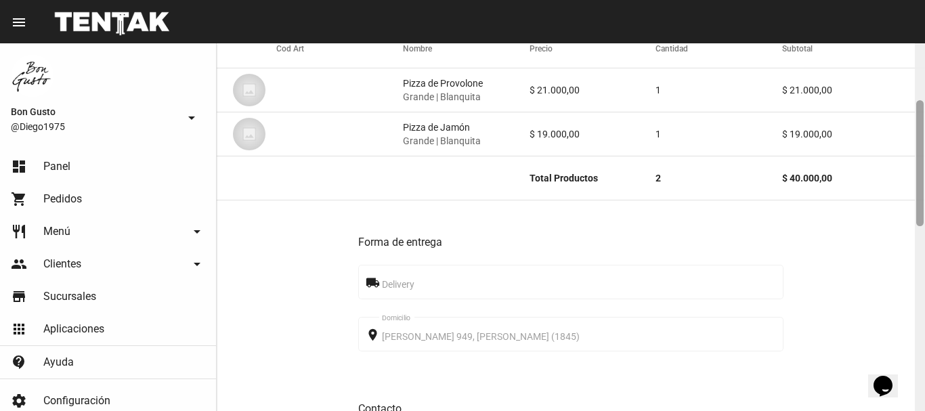
drag, startPoint x: 919, startPoint y: 66, endPoint x: 924, endPoint y: 123, distance: 57.0
click at [924, 123] on div at bounding box center [919, 227] width 10 height 368
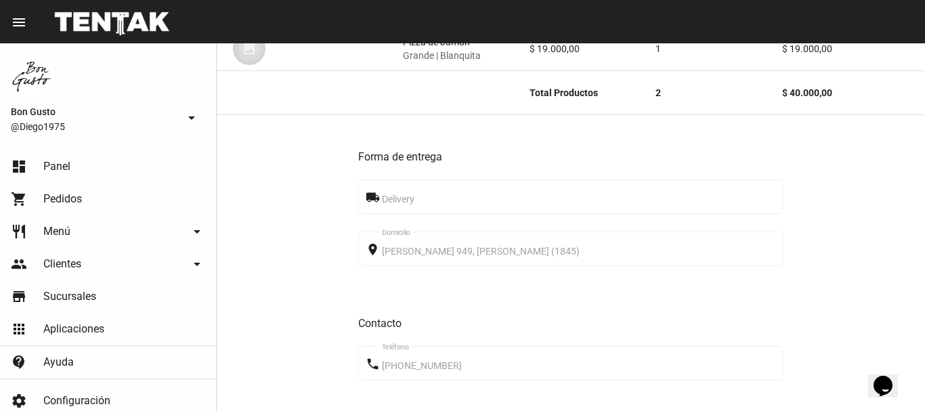
scroll to position [702, 0]
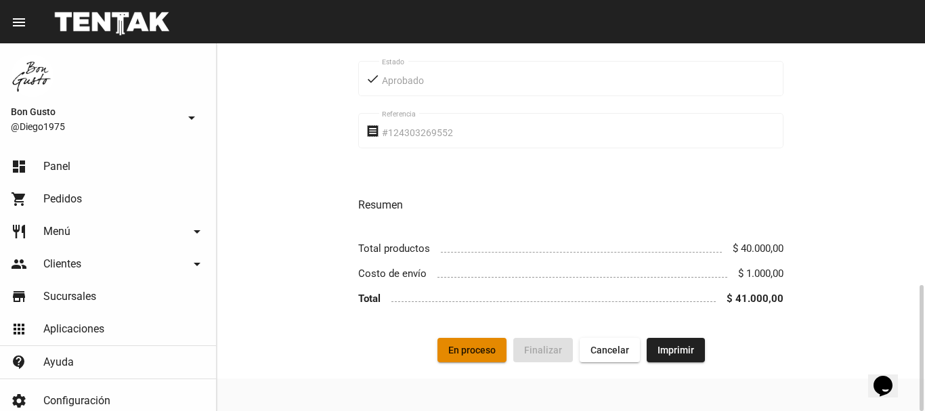
click at [455, 351] on span "En proceso" at bounding box center [471, 349] width 47 height 11
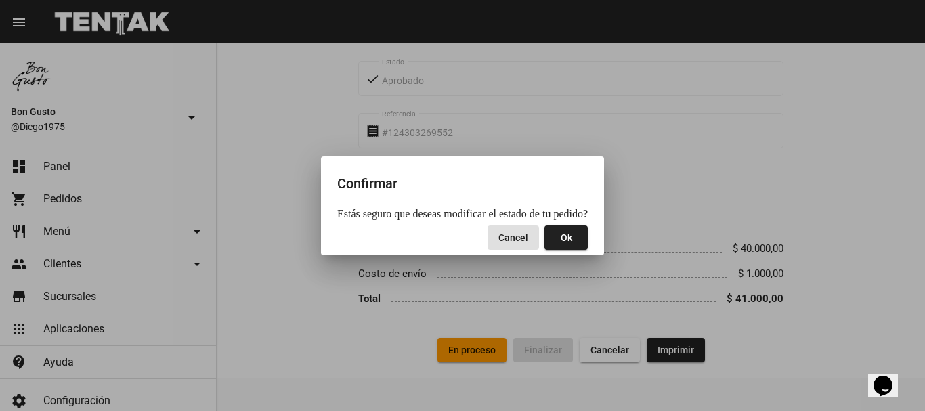
click at [552, 242] on button "Ok" at bounding box center [565, 237] width 43 height 24
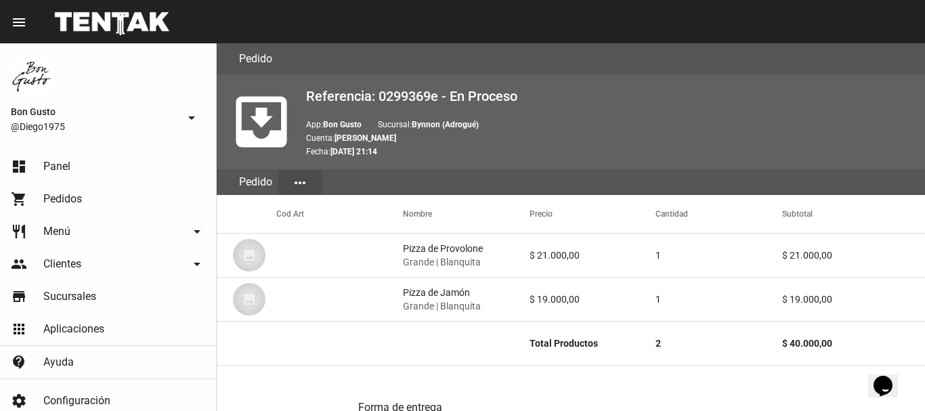
scroll to position [451, 0]
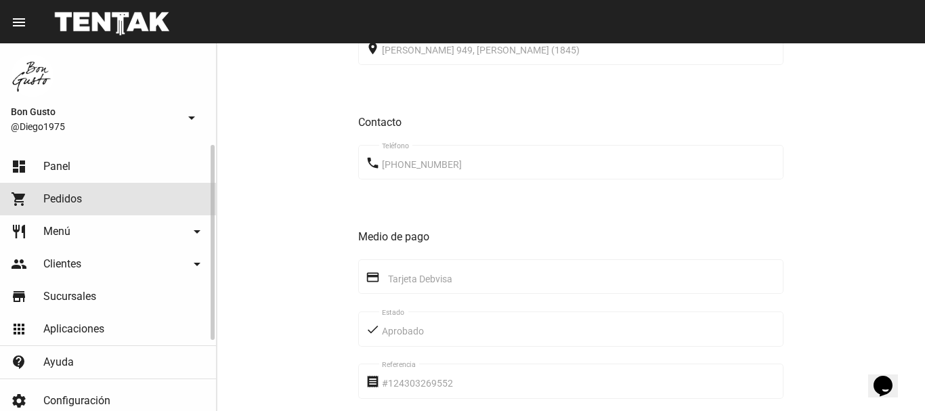
click at [83, 196] on link "shopping_cart Pedidos" at bounding box center [108, 199] width 216 height 32
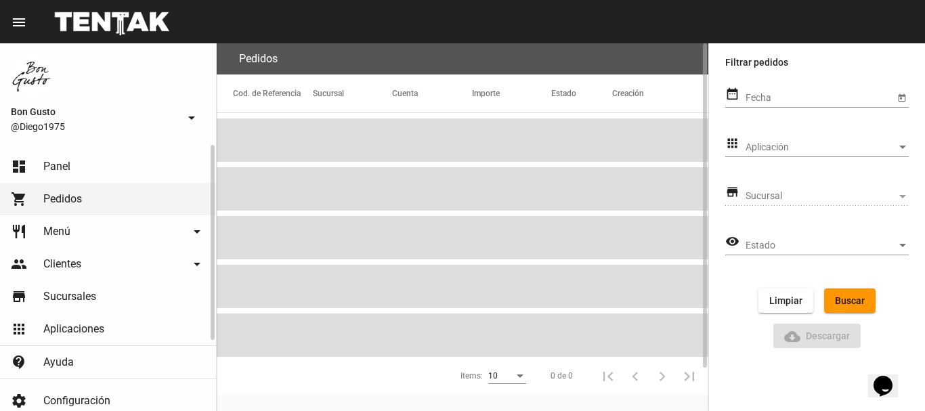
click at [74, 170] on link "dashboard Panel" at bounding box center [108, 166] width 216 height 32
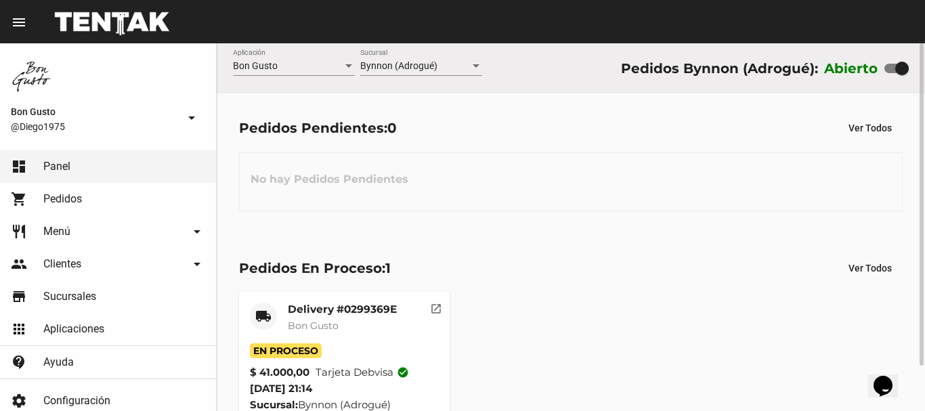
scroll to position [51, 0]
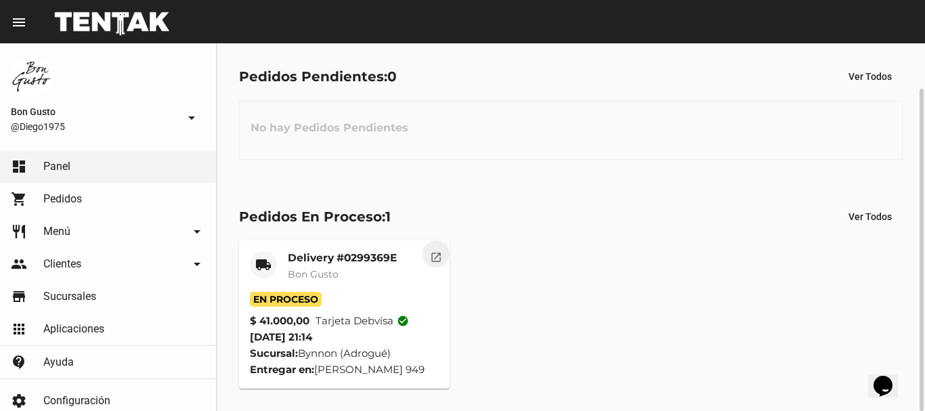
click at [438, 260] on mat-icon "open_in_new" at bounding box center [436, 255] width 12 height 12
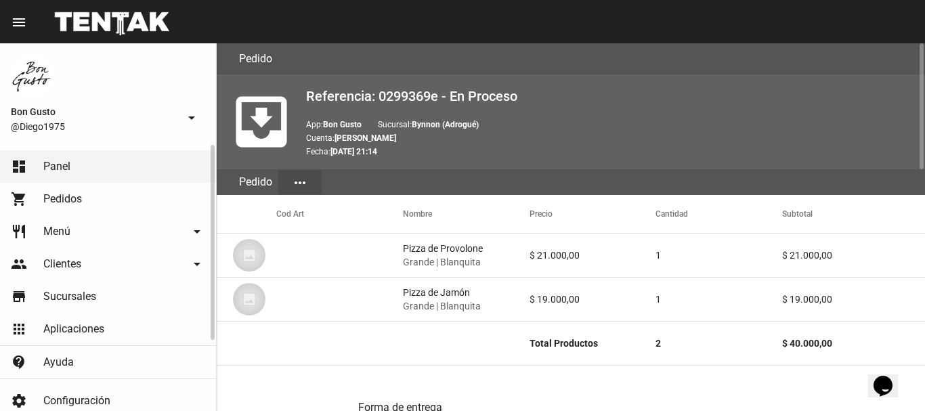
click at [99, 173] on link "dashboard Panel" at bounding box center [108, 166] width 216 height 32
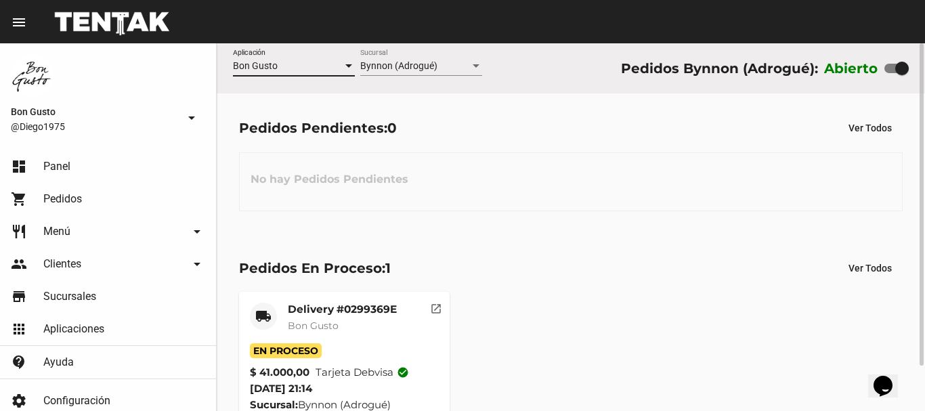
click at [301, 64] on div "Bon Gusto" at bounding box center [288, 66] width 110 height 11
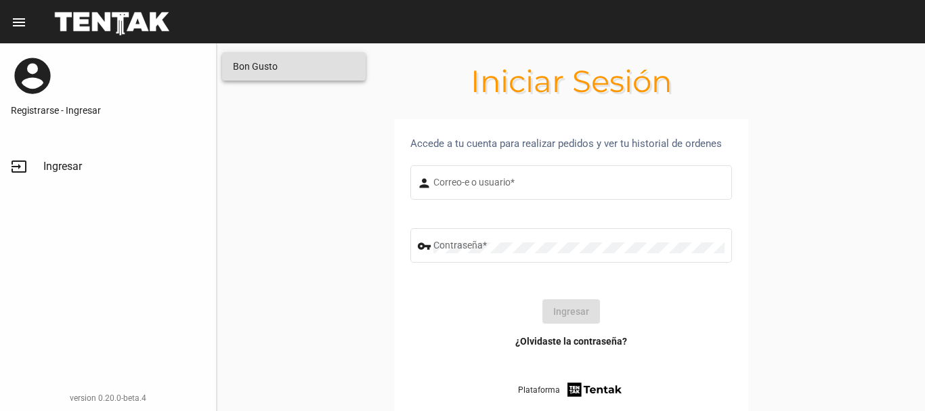
type input "diego1975"
click at [581, 307] on div at bounding box center [462, 205] width 925 height 411
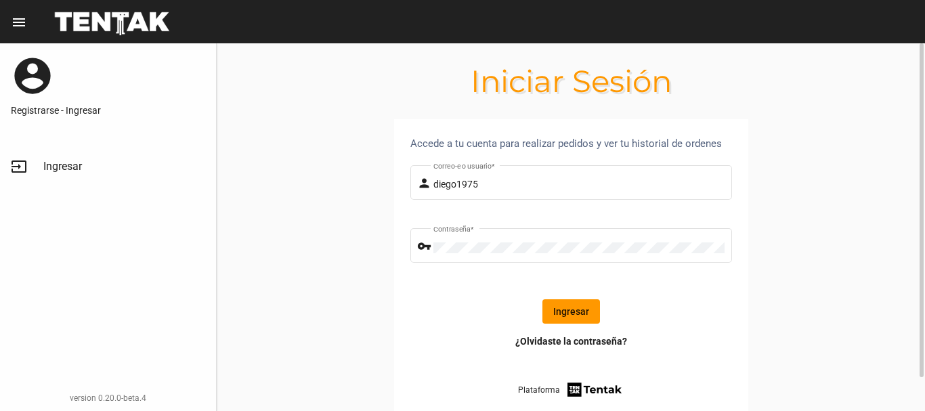
click at [573, 313] on button "Ingresar" at bounding box center [571, 311] width 58 height 24
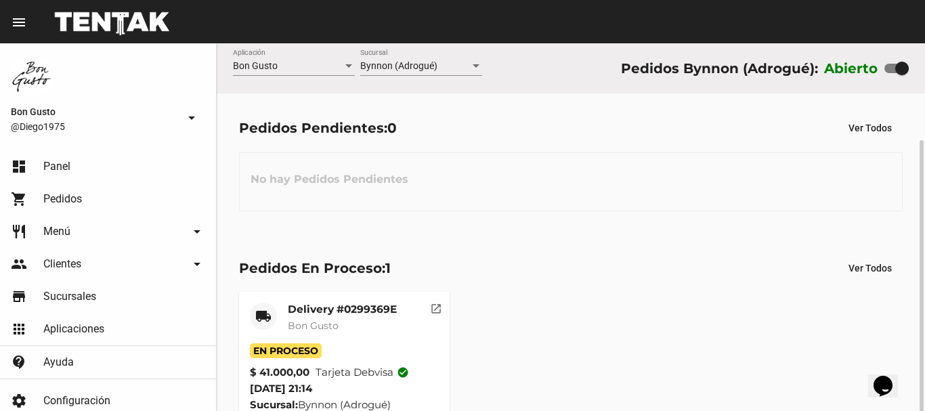
scroll to position [51, 0]
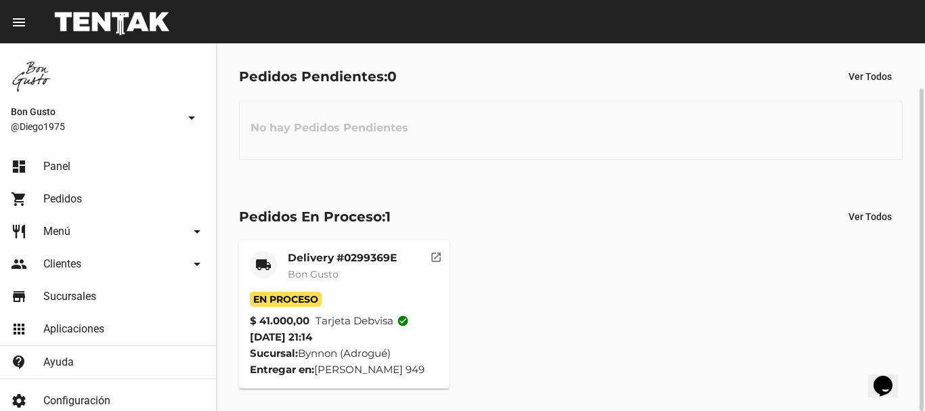
click at [491, 260] on div "local_shipping Delivery #0299369E Bon Gusto En Proceso $ 41.000,00 Tarjeta debv…" at bounding box center [570, 314] width 675 height 160
click at [437, 260] on mat-icon "open_in_new" at bounding box center [436, 255] width 12 height 12
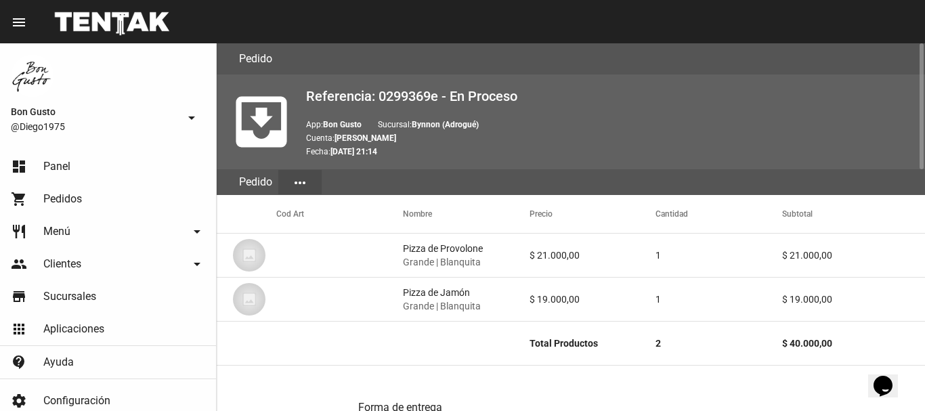
scroll to position [702, 0]
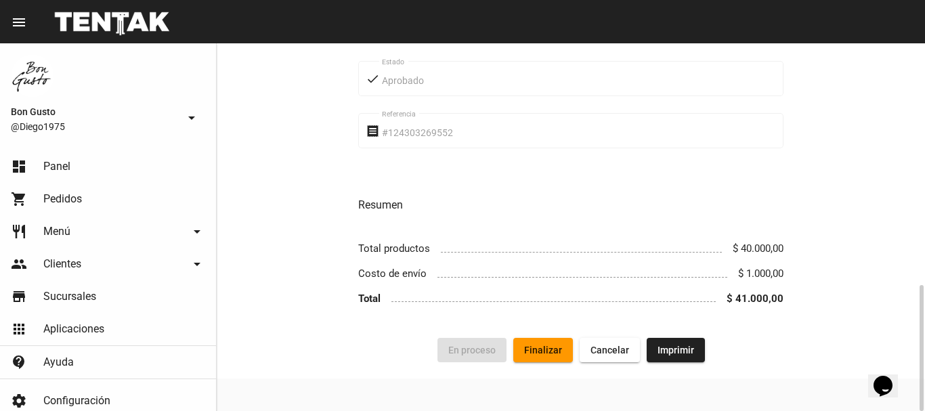
click at [532, 351] on span "Finalizar" at bounding box center [543, 349] width 38 height 11
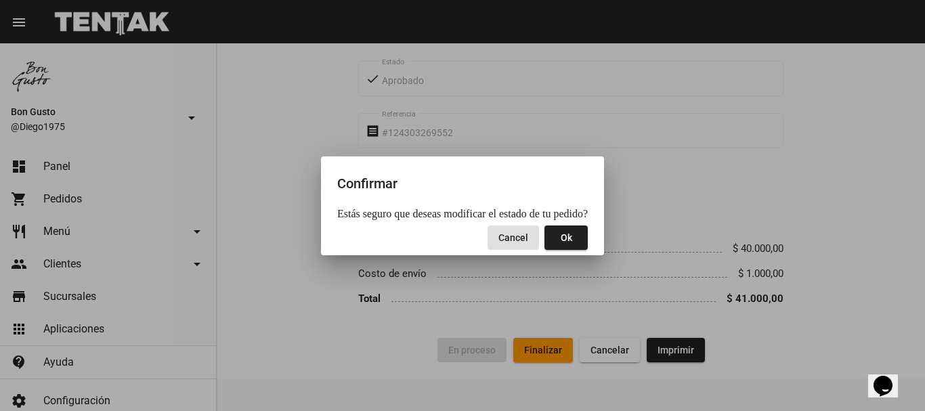
click at [560, 236] on span "Ok" at bounding box center [566, 237] width 12 height 11
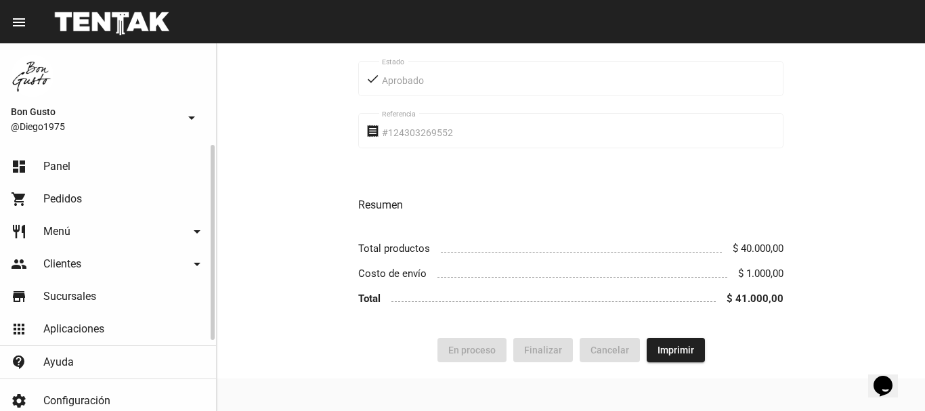
click at [106, 183] on link "shopping_cart Pedidos" at bounding box center [108, 199] width 216 height 32
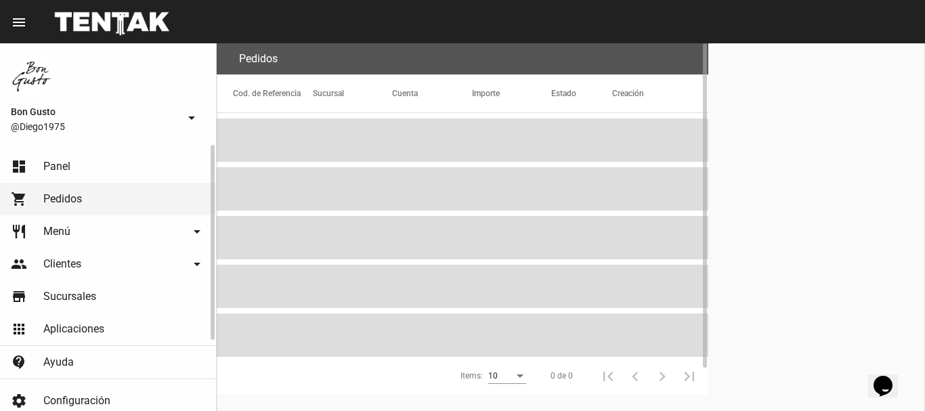
click at [106, 172] on link "dashboard Panel" at bounding box center [108, 166] width 216 height 32
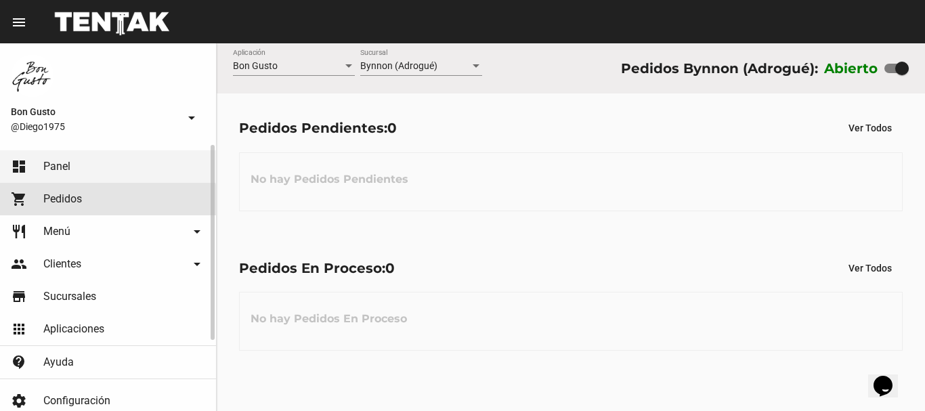
click at [92, 203] on link "shopping_cart Pedidos" at bounding box center [108, 199] width 216 height 32
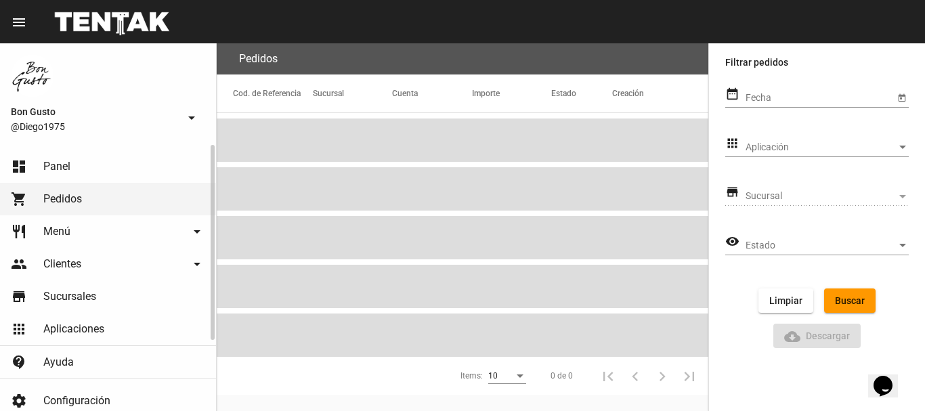
click at [83, 167] on link "dashboard Panel" at bounding box center [108, 166] width 216 height 32
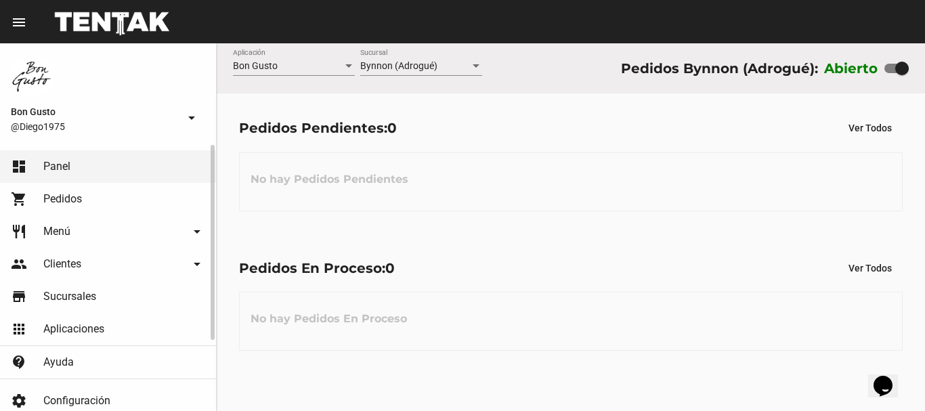
click at [52, 203] on span "Pedidos" at bounding box center [62, 199] width 39 height 14
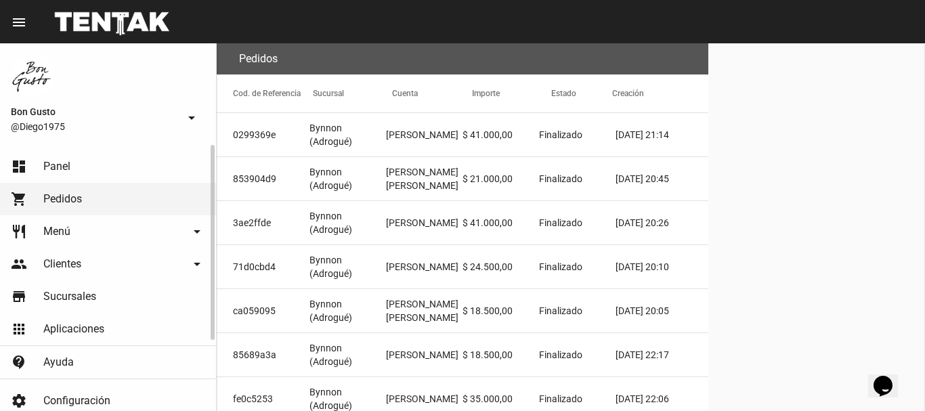
click at [60, 170] on span "Panel" at bounding box center [56, 167] width 27 height 14
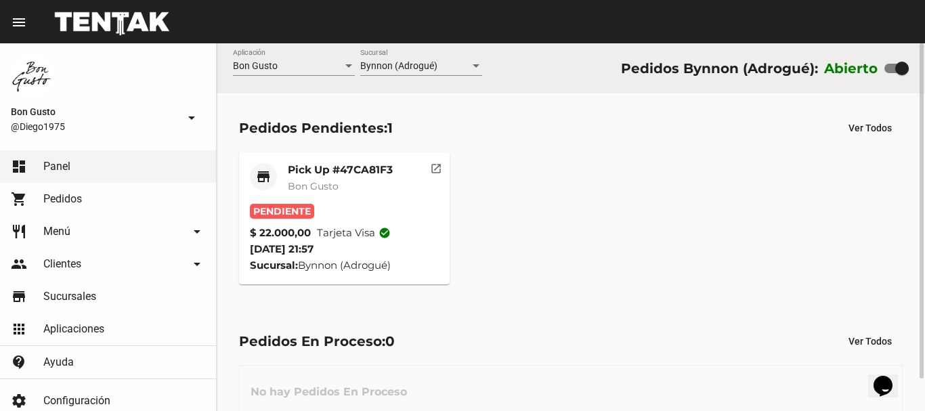
click at [439, 169] on mat-icon "open_in_new" at bounding box center [436, 166] width 12 height 12
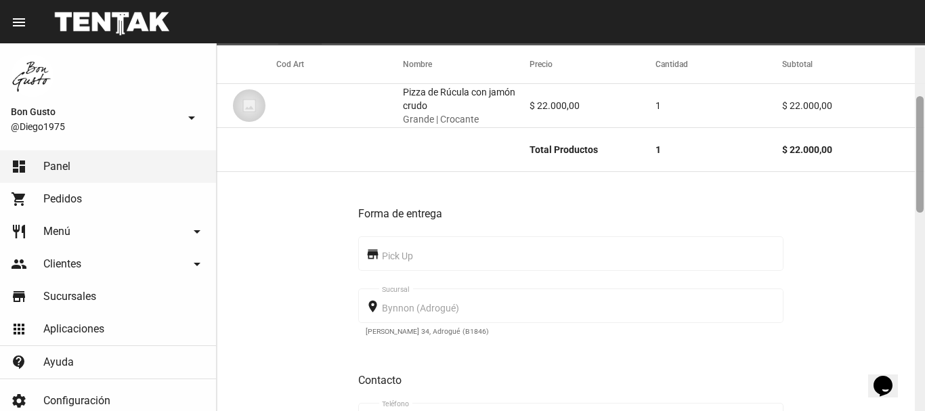
scroll to position [245, 0]
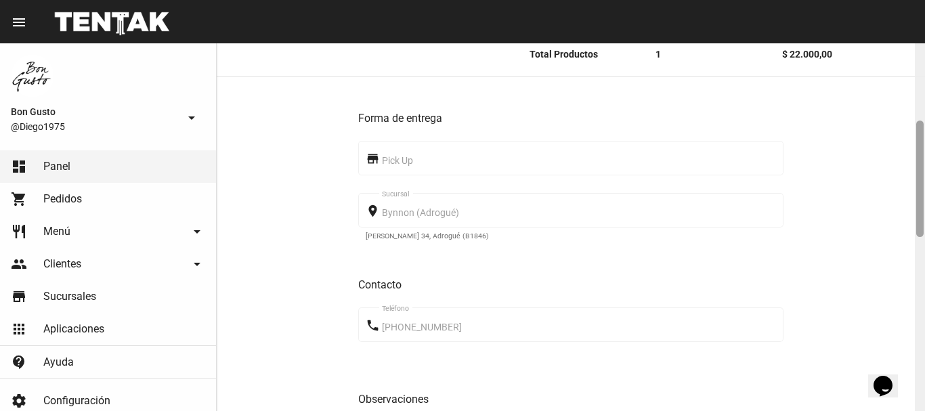
drag, startPoint x: 919, startPoint y: 64, endPoint x: 924, endPoint y: 142, distance: 78.0
click at [924, 142] on div at bounding box center [919, 227] width 10 height 368
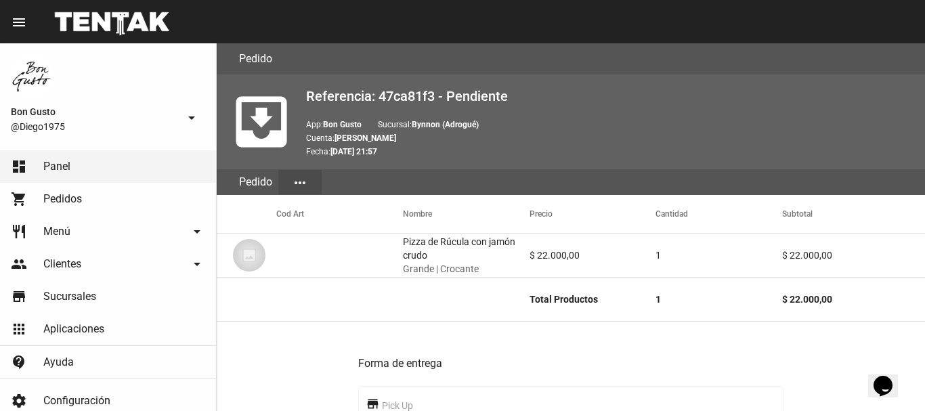
scroll to position [791, 0]
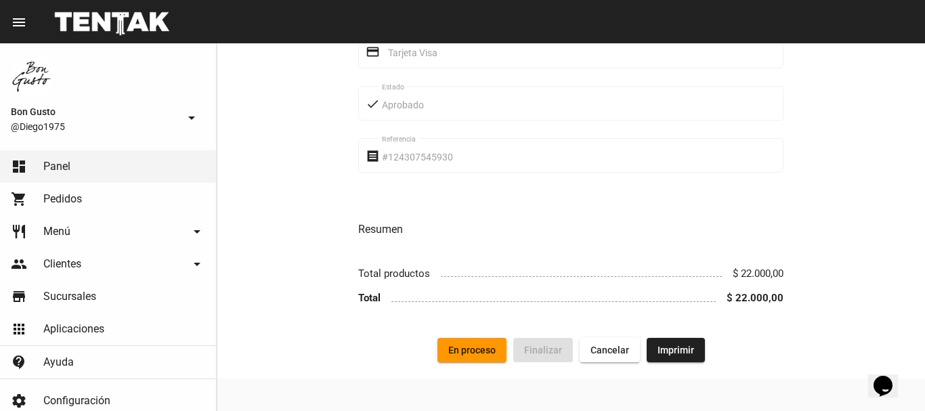
click at [473, 345] on span "En proceso" at bounding box center [471, 349] width 47 height 11
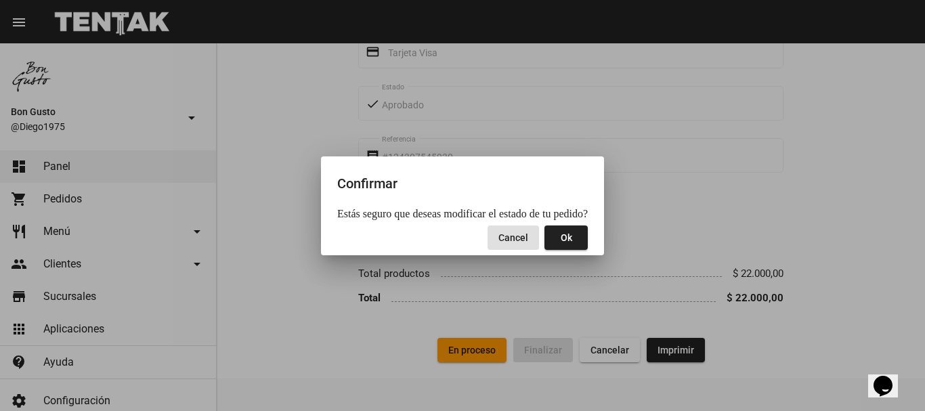
click at [565, 232] on span "Ok" at bounding box center [566, 237] width 12 height 11
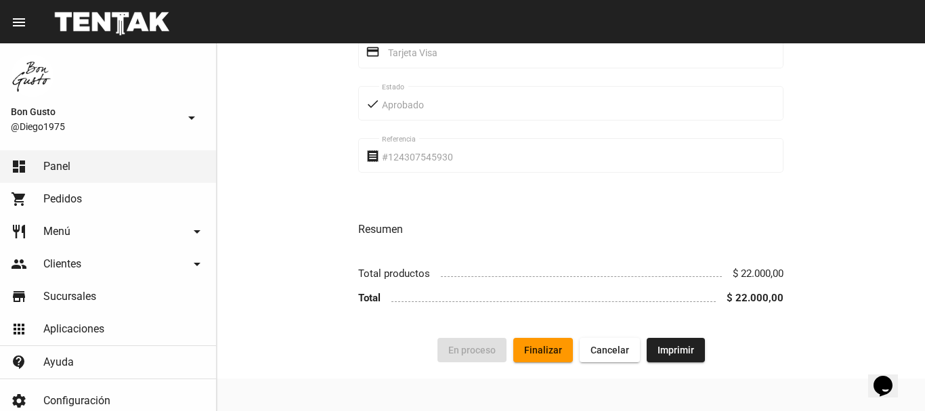
scroll to position [0, 0]
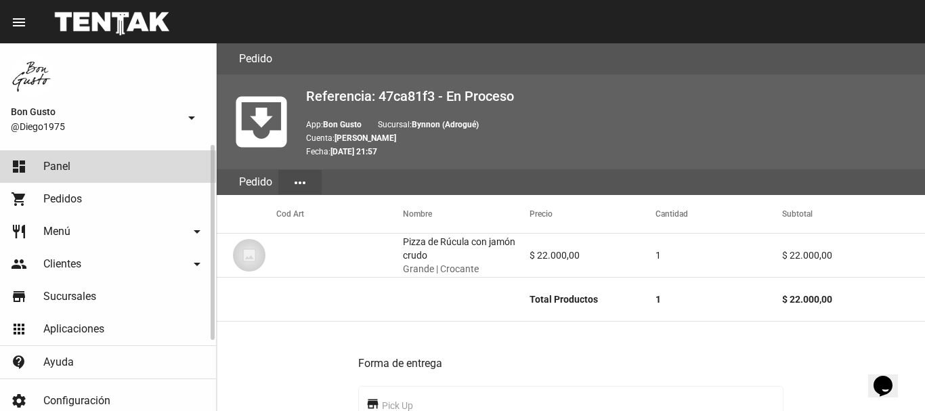
click at [109, 170] on link "dashboard Panel" at bounding box center [108, 166] width 216 height 32
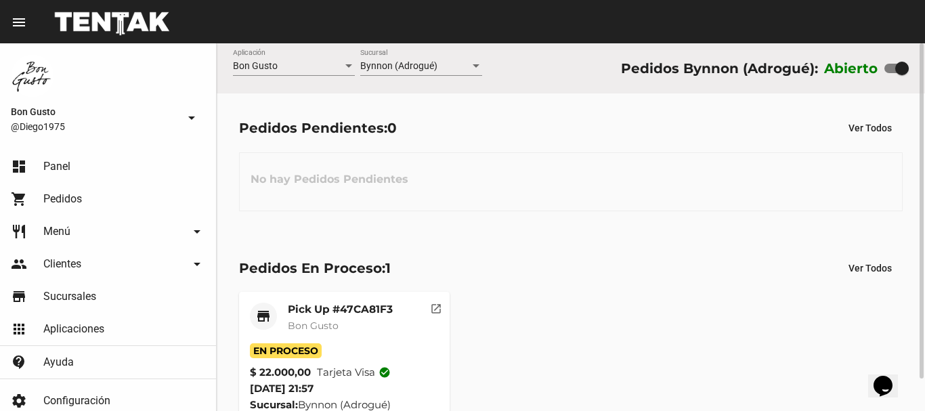
scroll to position [35, 0]
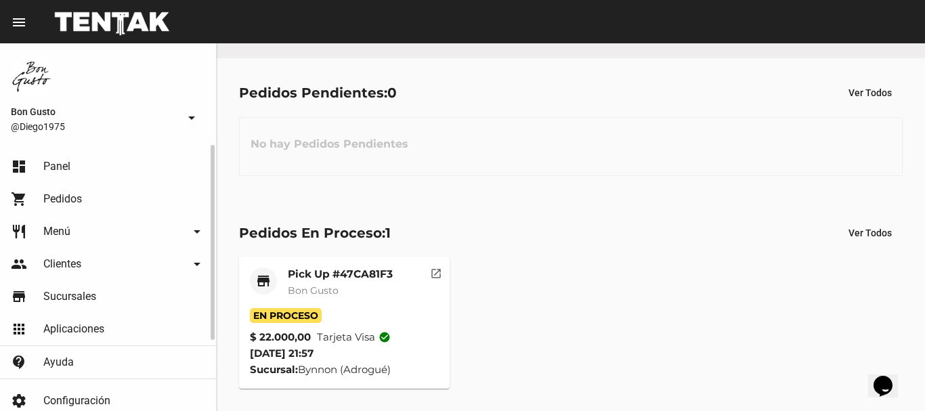
click at [76, 200] on span "Pedidos" at bounding box center [62, 199] width 39 height 14
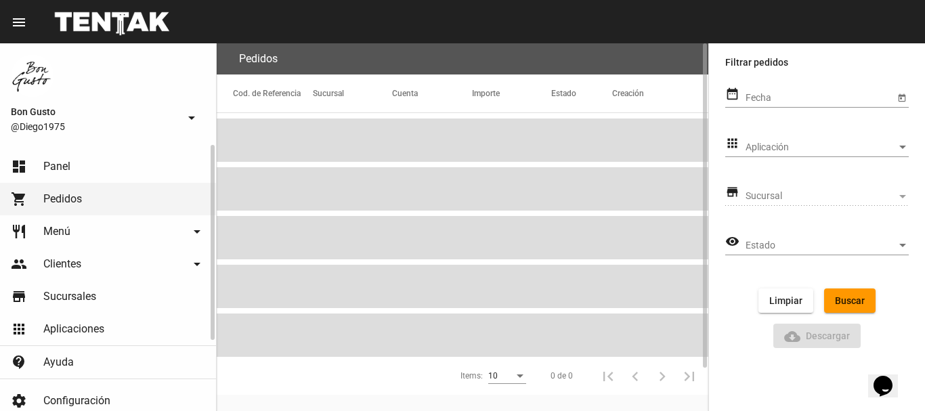
click at [83, 161] on link "dashboard Panel" at bounding box center [108, 166] width 216 height 32
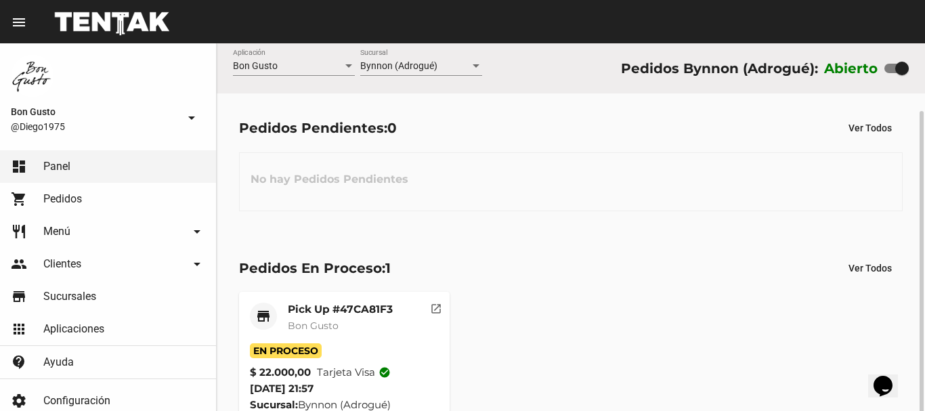
scroll to position [35, 0]
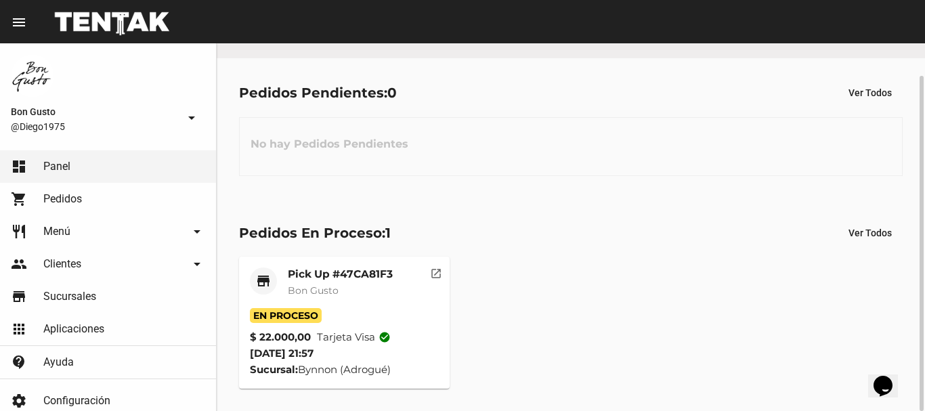
click at [438, 275] on mat-icon "open_in_new" at bounding box center [436, 271] width 12 height 12
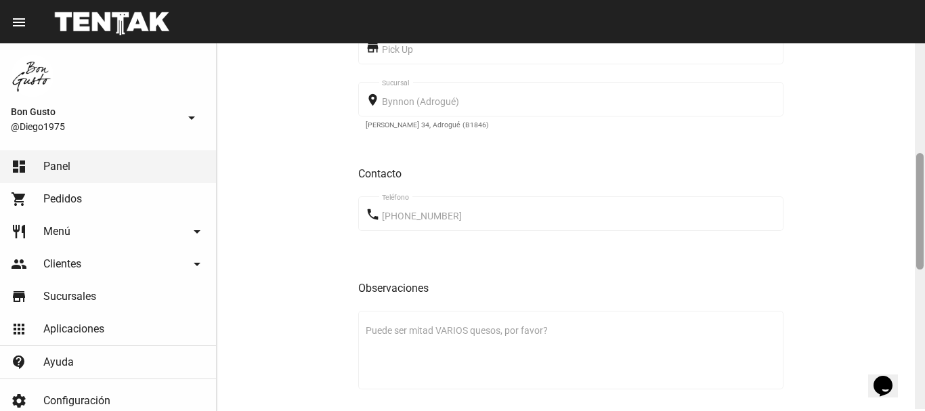
scroll to position [354, 0]
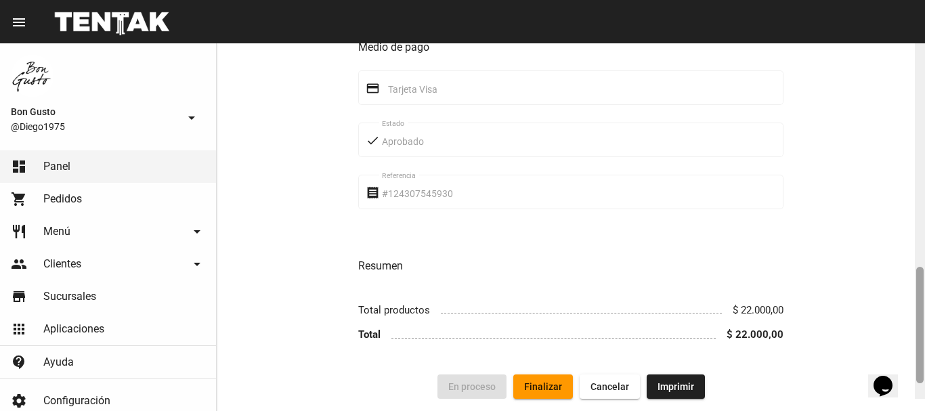
drag, startPoint x: 918, startPoint y: 51, endPoint x: 899, endPoint y: 266, distance: 215.4
click at [915, 282] on div at bounding box center [919, 215] width 10 height 368
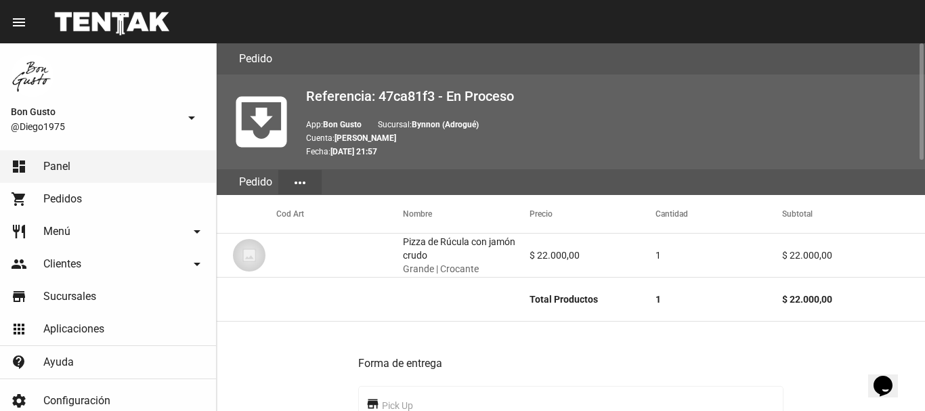
scroll to position [791, 0]
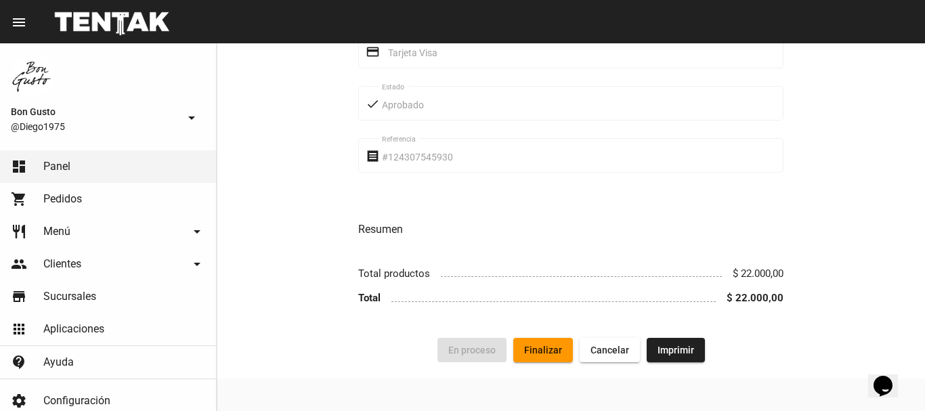
click at [537, 348] on span "Finalizar" at bounding box center [543, 349] width 38 height 11
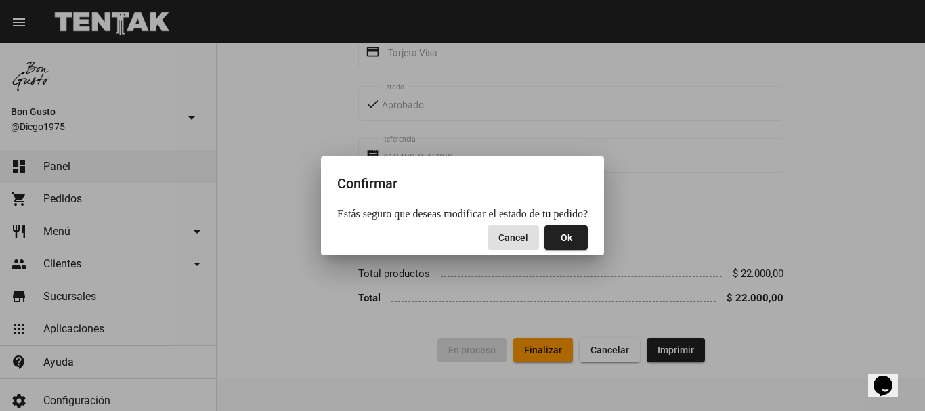
click at [579, 238] on button "Ok" at bounding box center [565, 237] width 43 height 24
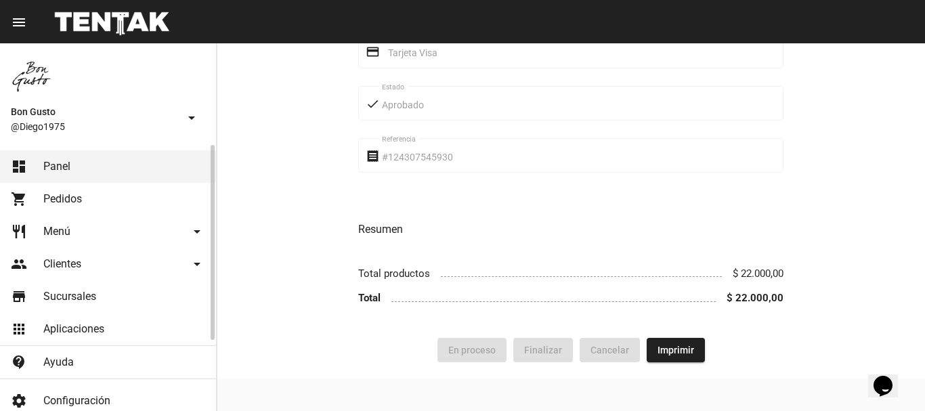
click at [70, 196] on span "Pedidos" at bounding box center [62, 199] width 39 height 14
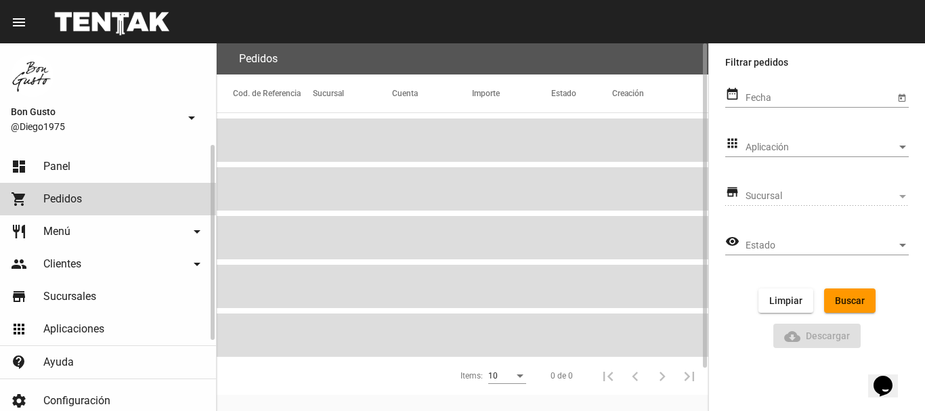
click at [68, 171] on span "Panel" at bounding box center [56, 167] width 27 height 14
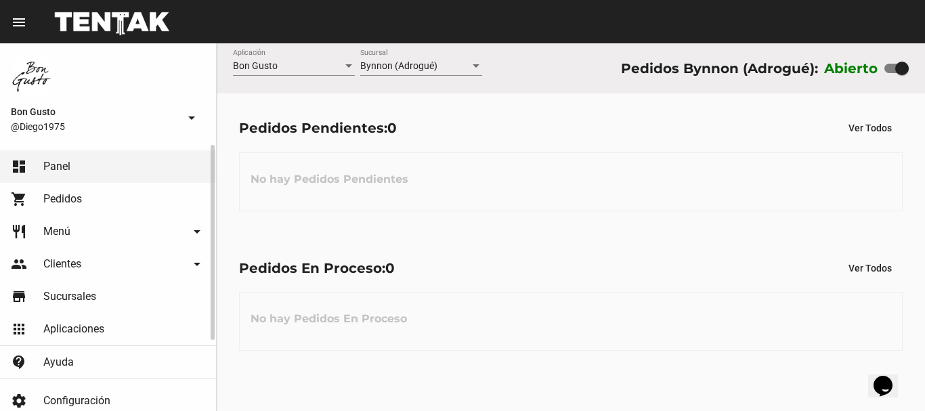
click at [84, 188] on link "shopping_cart Pedidos" at bounding box center [108, 199] width 216 height 32
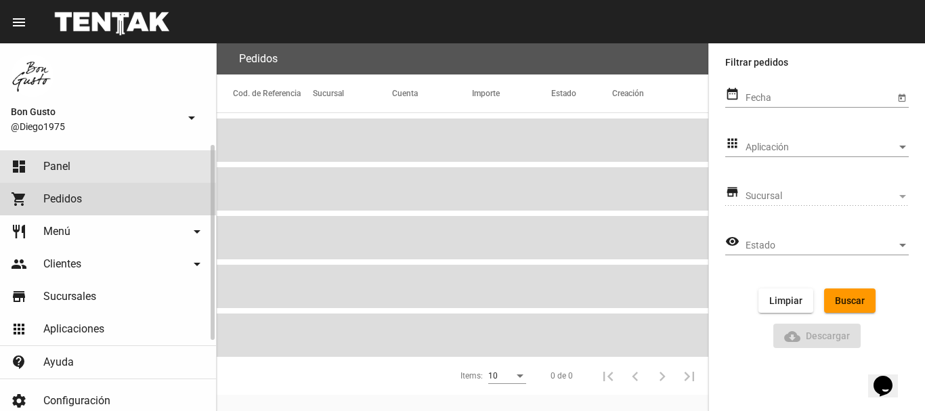
click at [89, 160] on link "dashboard Panel" at bounding box center [108, 166] width 216 height 32
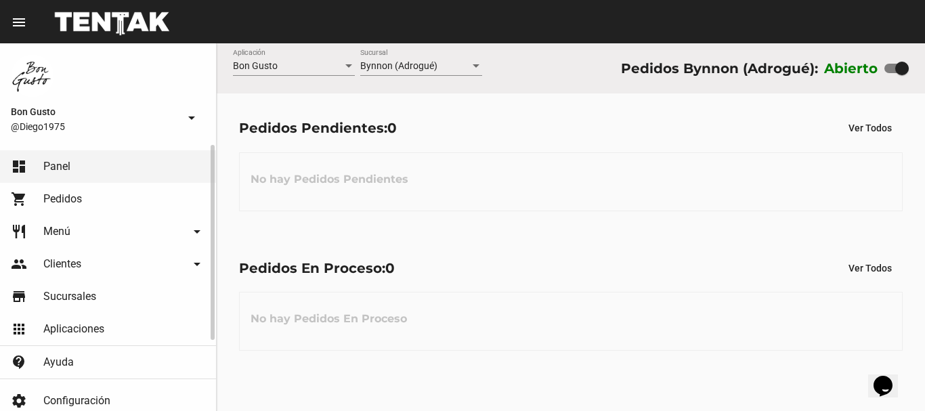
click at [104, 196] on link "shopping_cart Pedidos" at bounding box center [108, 199] width 216 height 32
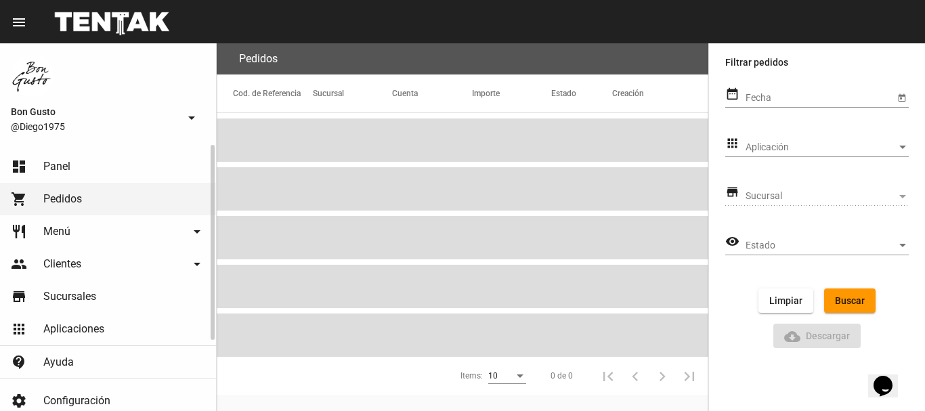
click at [98, 169] on link "dashboard Panel" at bounding box center [108, 166] width 216 height 32
